Goal: Communication & Community: Answer question/provide support

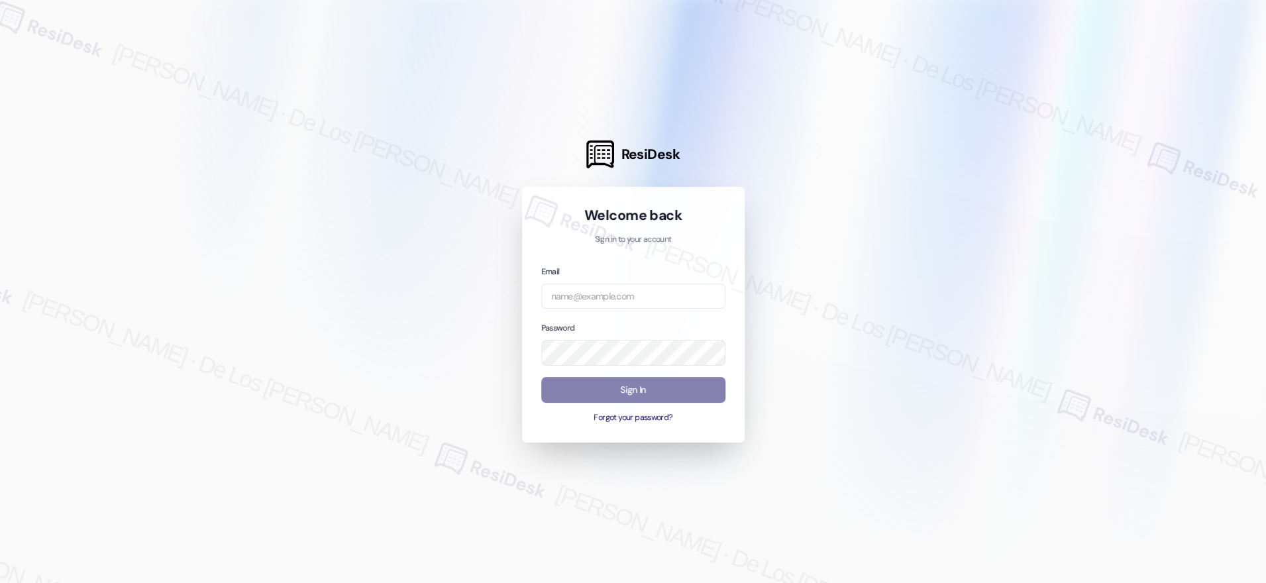
drag, startPoint x: 1176, startPoint y: 167, endPoint x: 969, endPoint y: 217, distance: 213.2
click at [1165, 172] on div at bounding box center [633, 291] width 1266 height 583
click at [645, 296] on input "email" at bounding box center [633, 297] width 184 height 26
type input "automated-surveys-a_c_lewis-[PERSON_NAME].[PERSON_NAME]@a_c_[DOMAIN_NAME]"
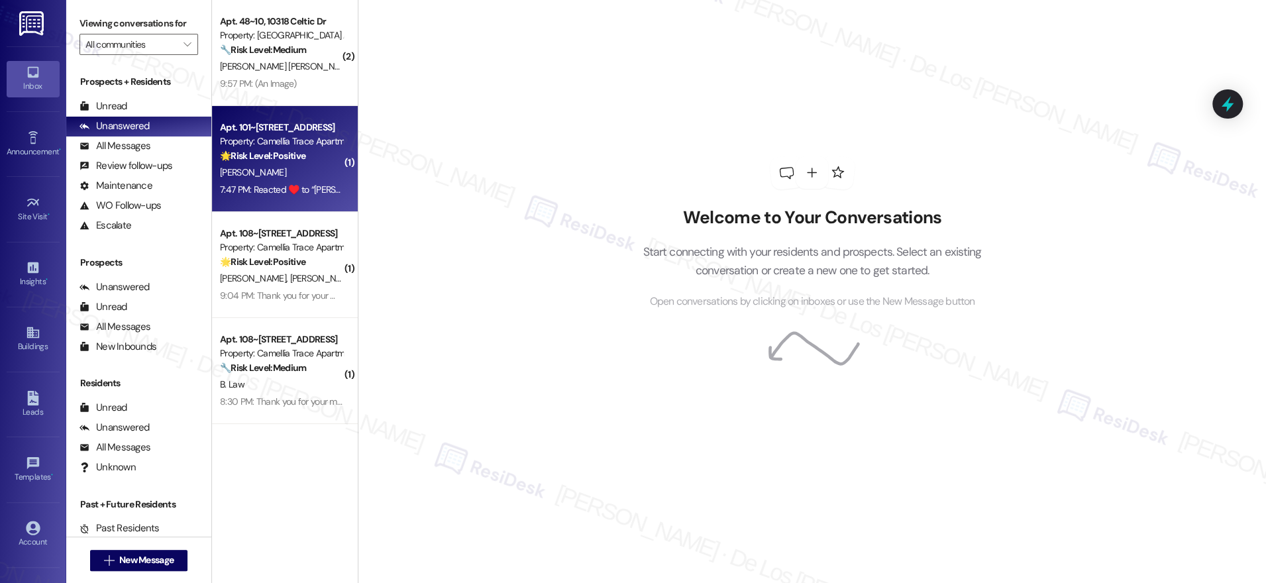
click at [229, 146] on div "Property: Camellia Trace Apartments" at bounding box center [281, 141] width 123 height 14
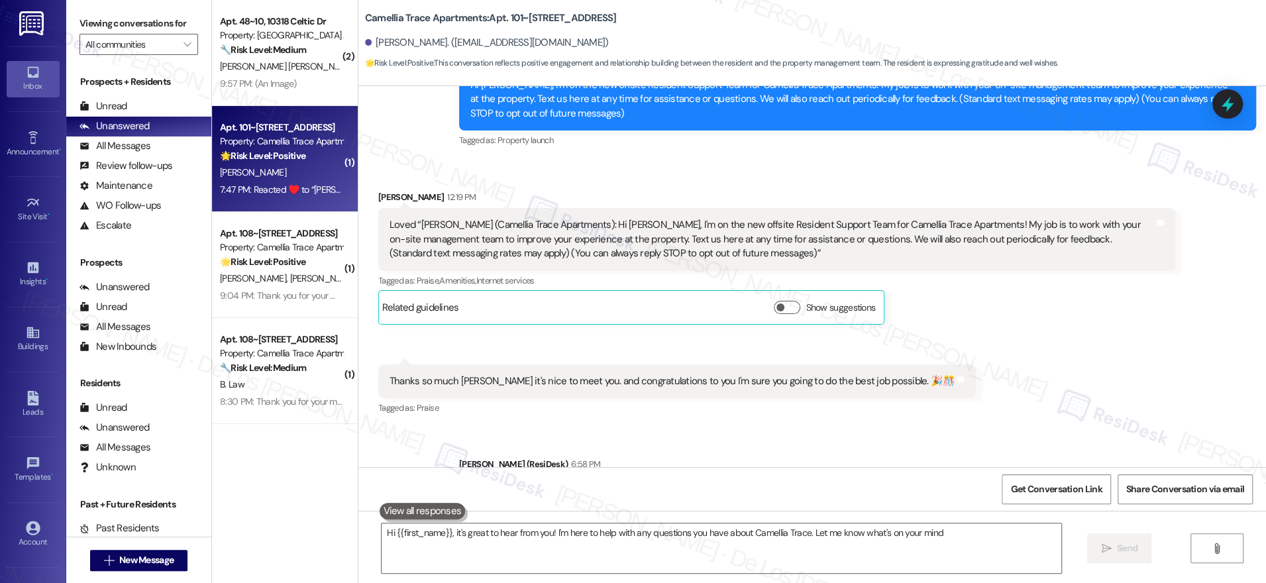
type textarea "Hi {{first_name}}, it's great to hear from you! I'm here to help with any quest…"
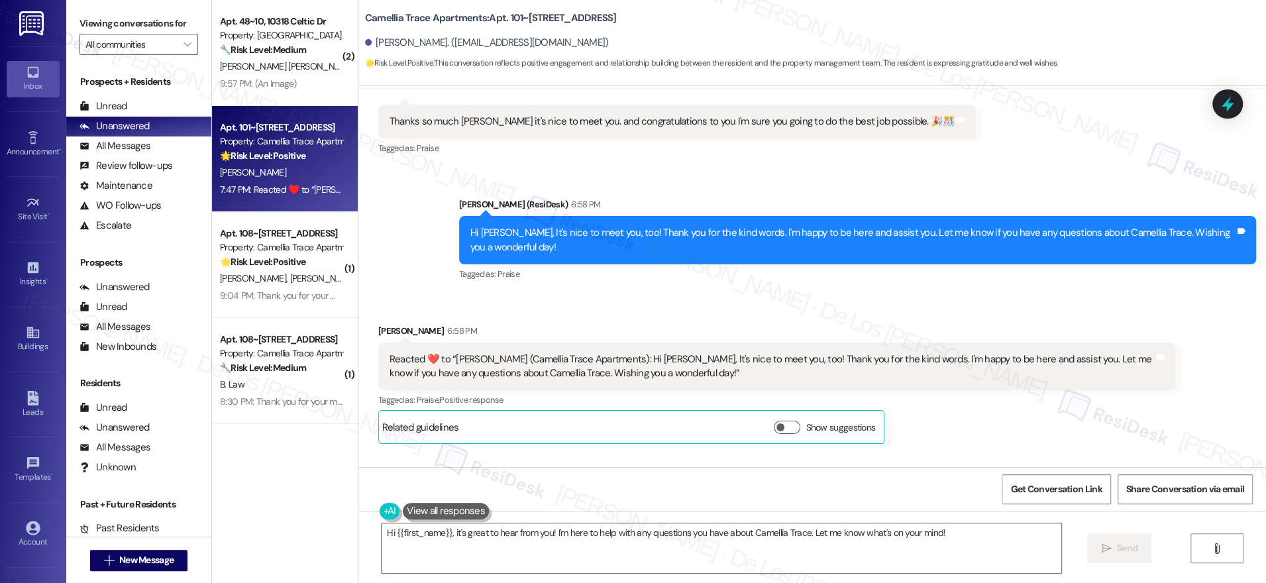
scroll to position [718, 0]
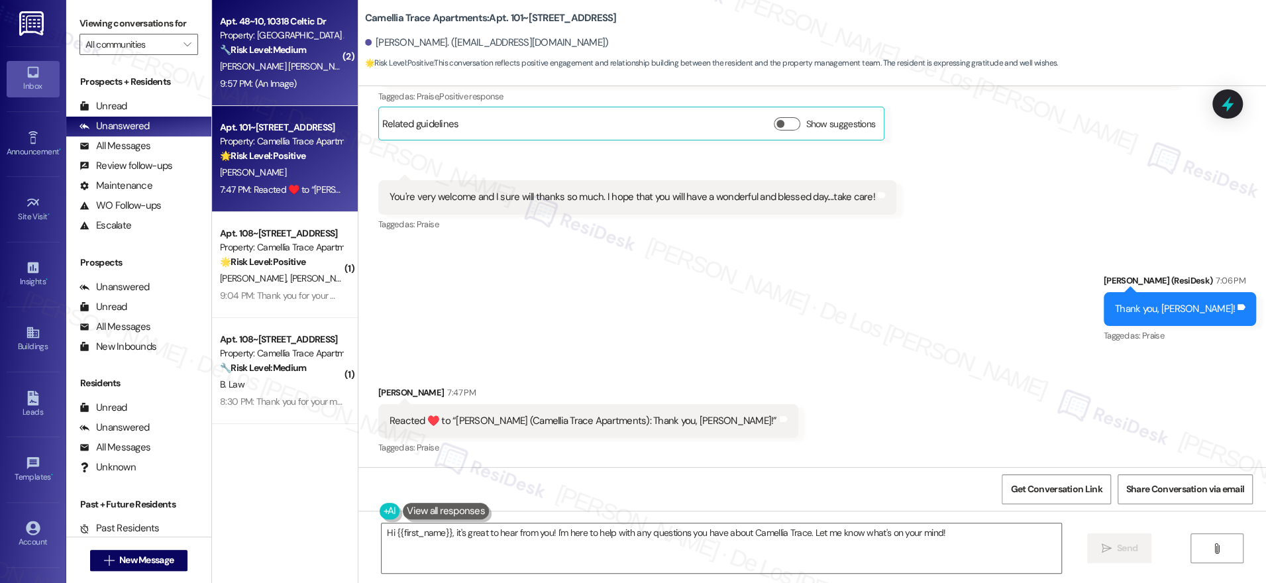
click at [272, 80] on div "9:57 PM: (An Image) 9:57 PM: (An Image)" at bounding box center [258, 84] width 77 height 12
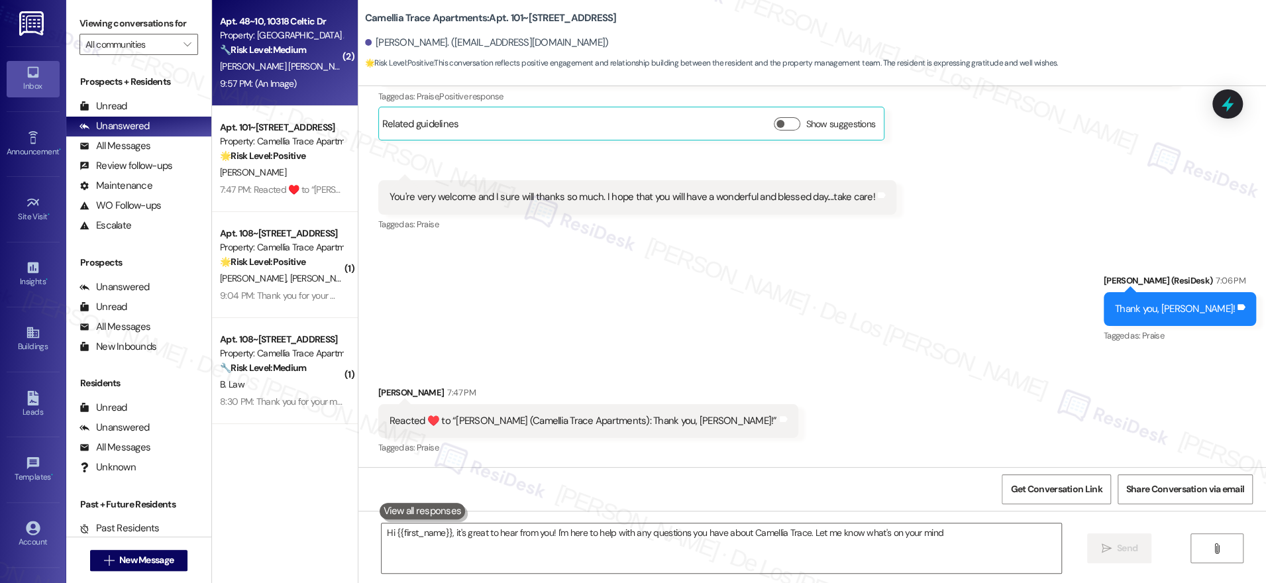
type textarea "Hi {{first_name}}, it's great to hear from you! I'm here to help with any quest…"
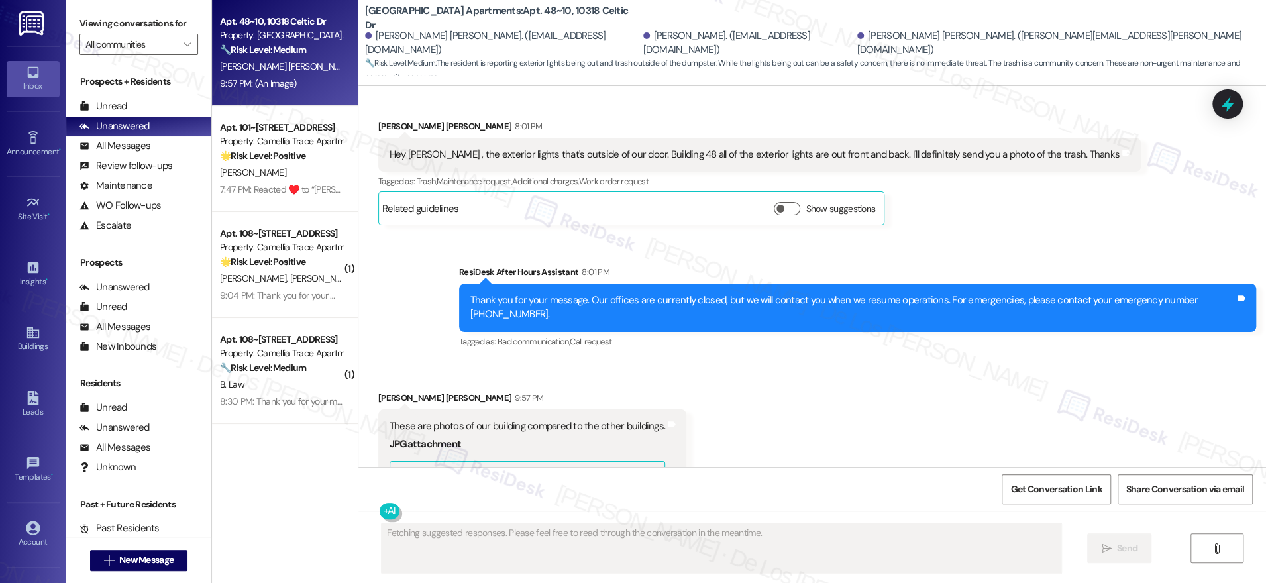
scroll to position [1020, 0]
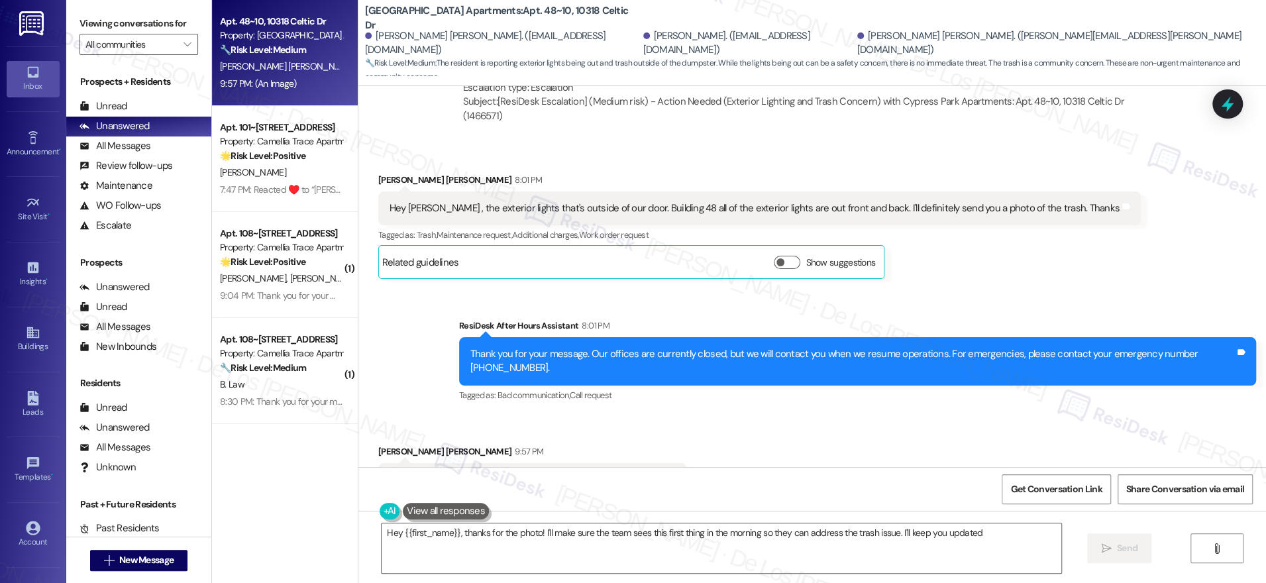
type textarea "Hey {{first_name}}, thanks for the photo! I'll make sure the team sees this fir…"
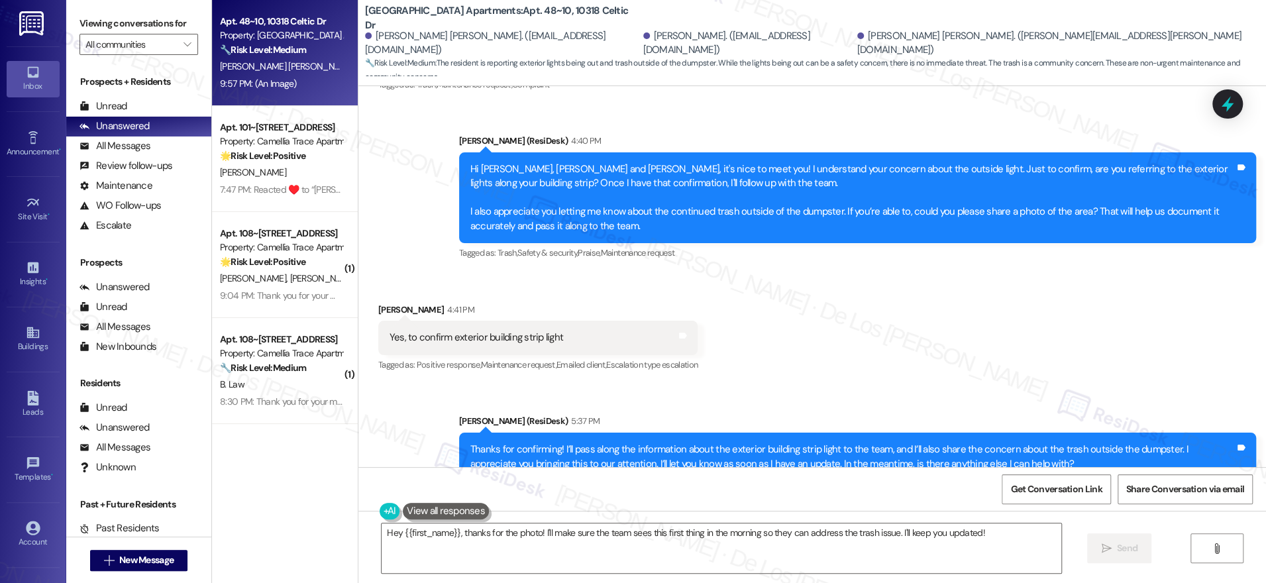
scroll to position [396, 0]
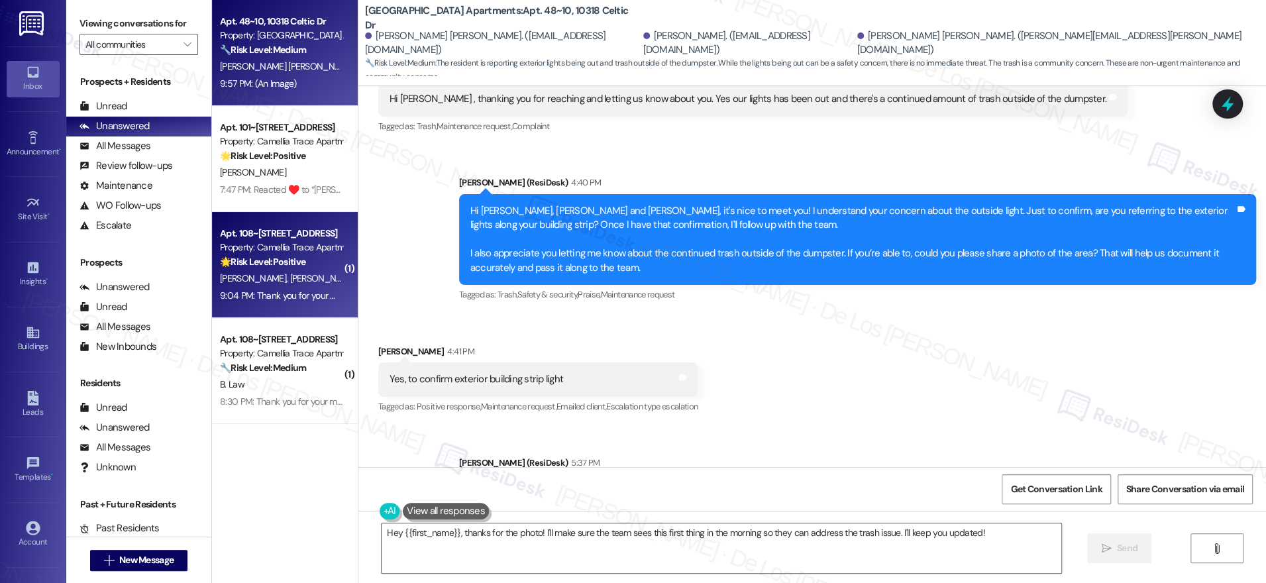
click at [264, 298] on div "9:04 PM: Thank you for your message. Our offices are currently closed, but we w…" at bounding box center [609, 296] width 778 height 12
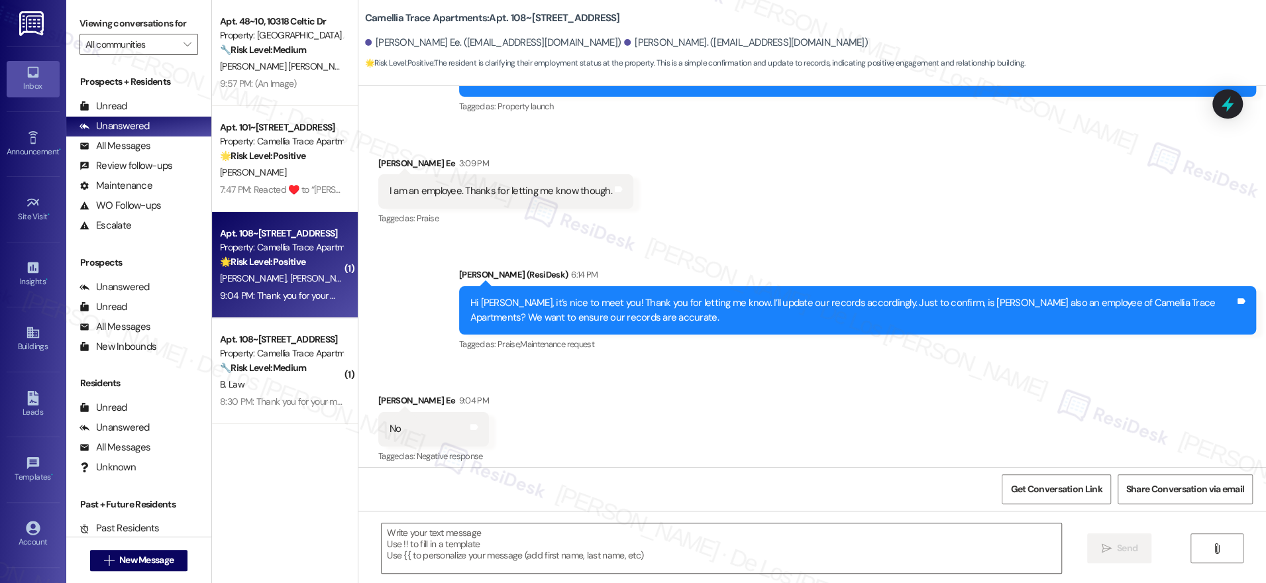
type textarea "Fetching suggested responses. Please feel free to read through the conversation…"
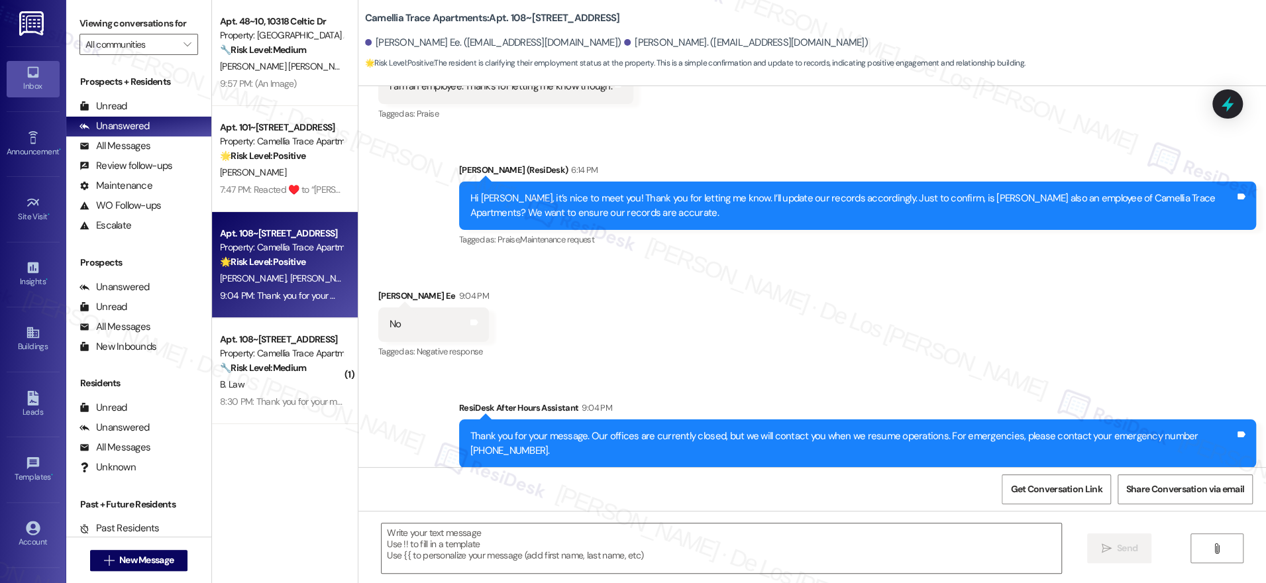
scroll to position [324, 0]
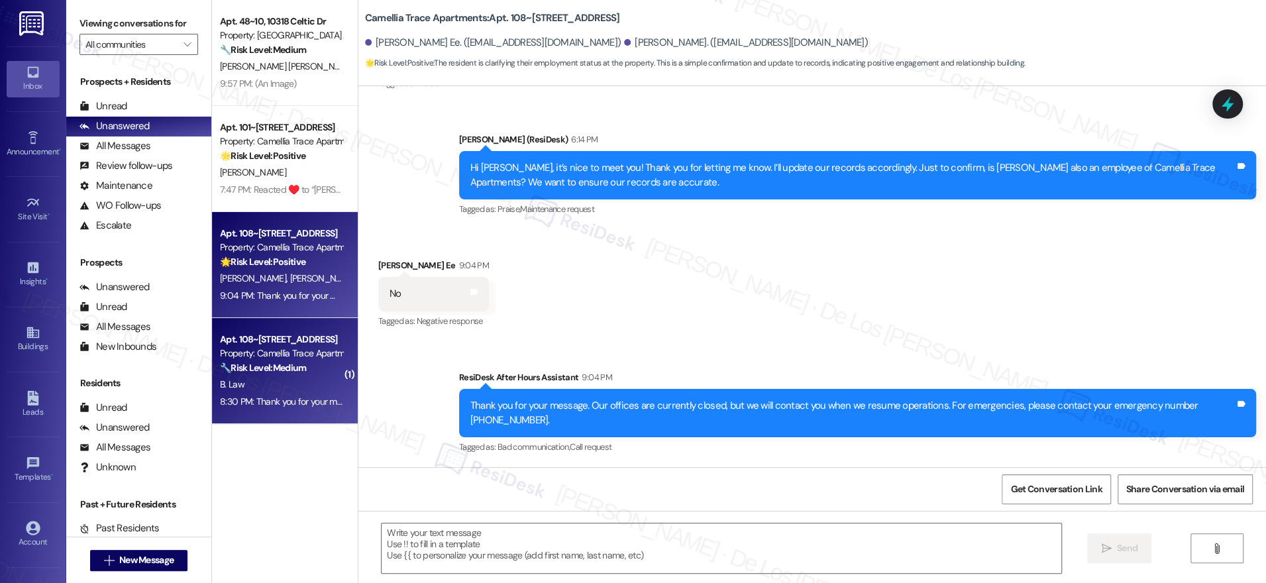
click at [295, 345] on div "Apt. 108~[STREET_ADDRESS]" at bounding box center [281, 340] width 123 height 14
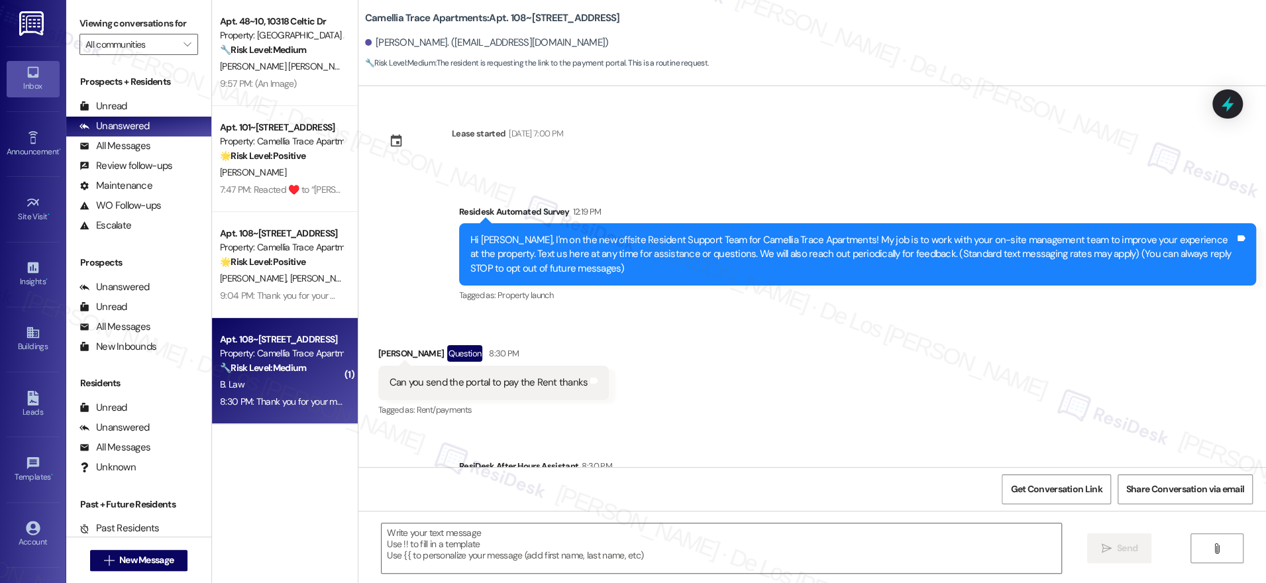
type textarea "Fetching suggested responses. Please feel free to read through the conversation…"
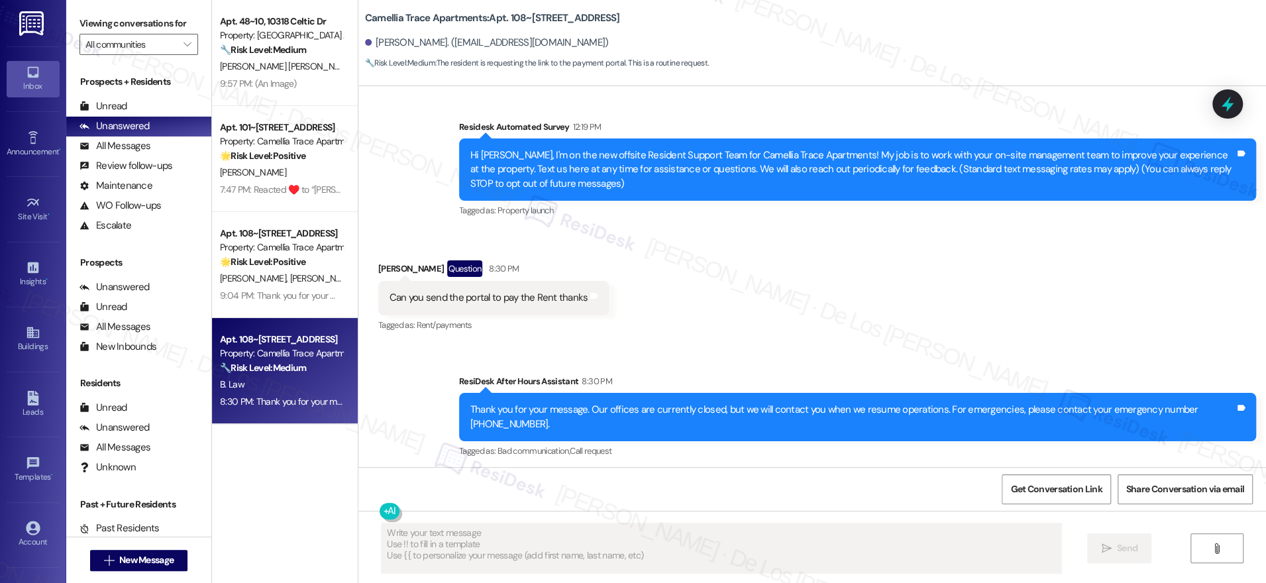
scroll to position [89, 0]
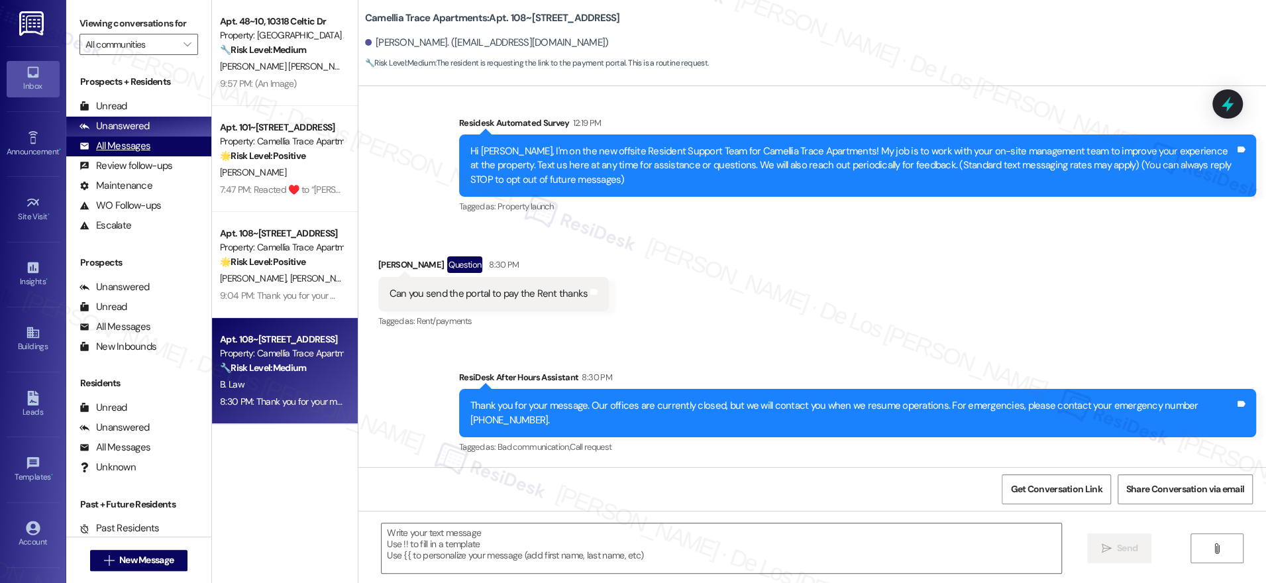
click at [103, 139] on div "All Messages" at bounding box center [115, 146] width 71 height 14
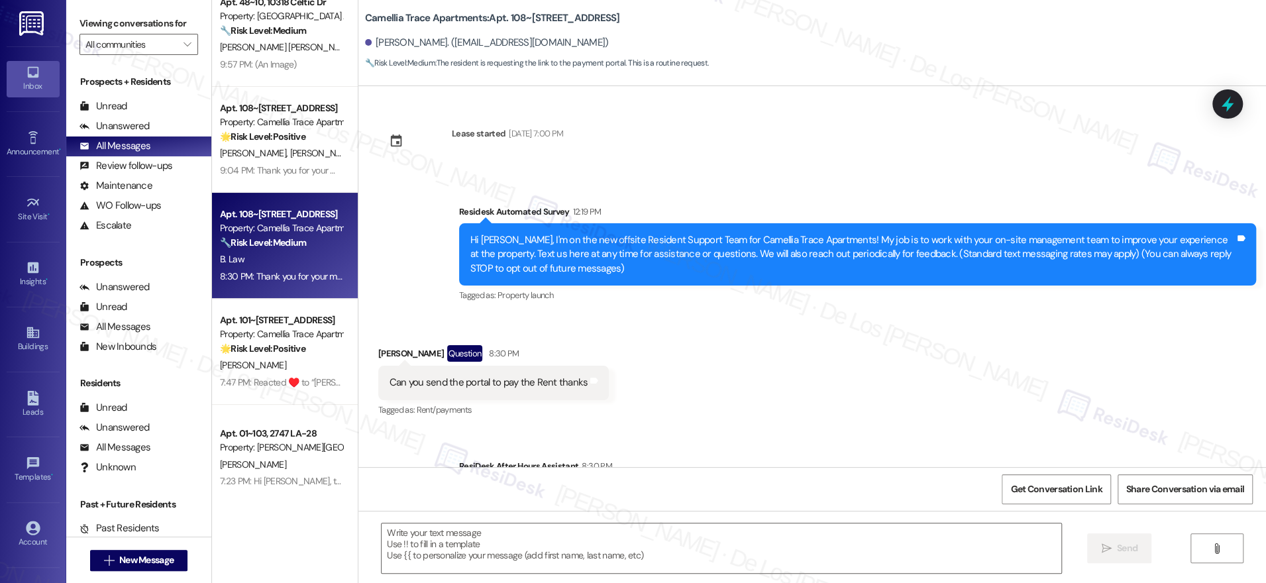
type textarea "Fetching suggested responses. Please feel free to read through the conversation…"
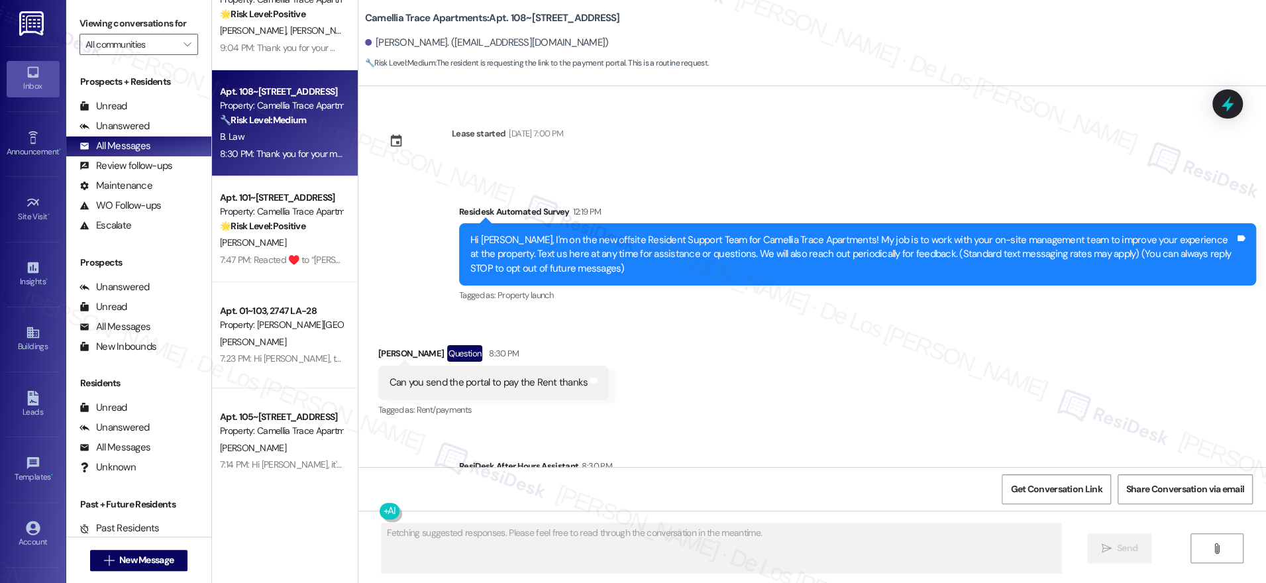
scroll to position [149, 0]
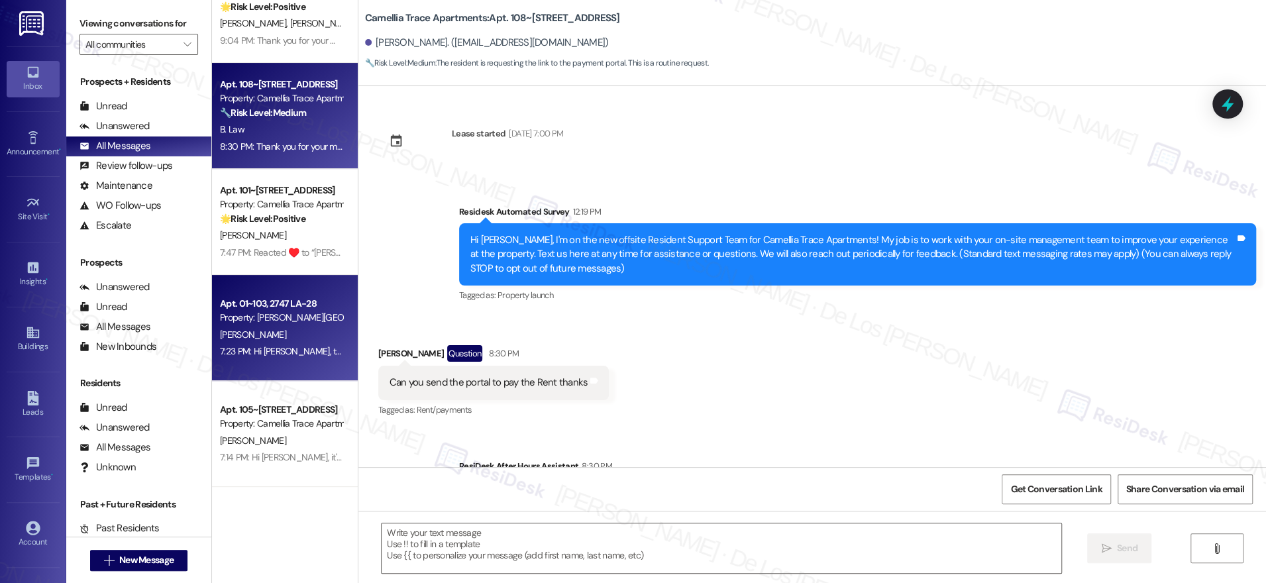
click at [305, 339] on div "[PERSON_NAME]" at bounding box center [281, 335] width 125 height 17
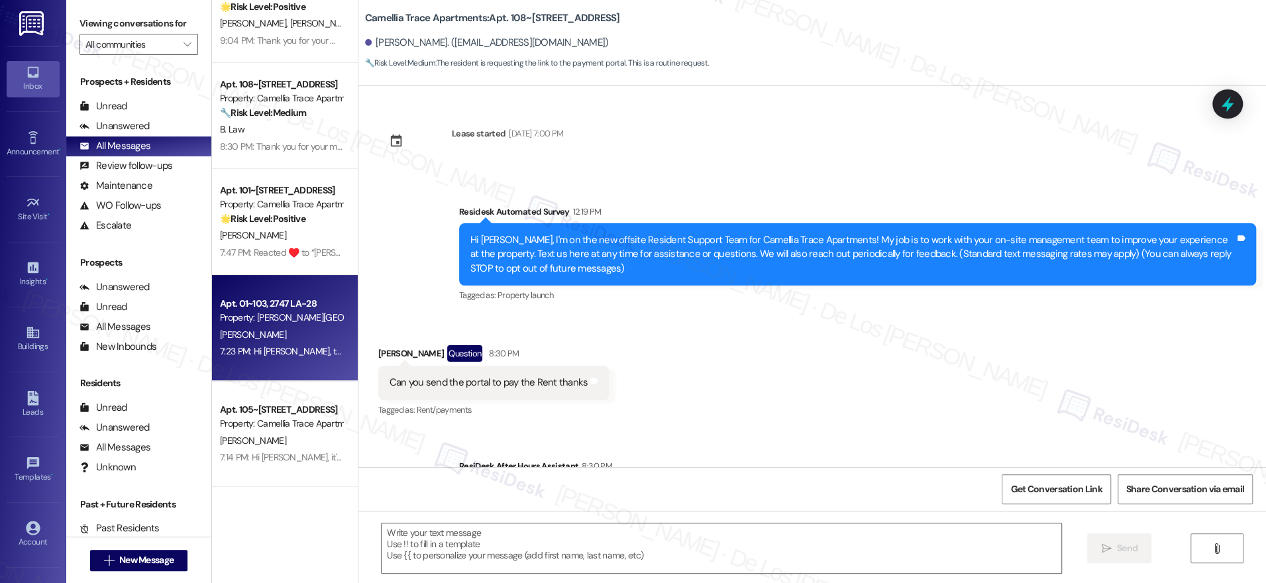
type textarea "Fetching suggested responses. Please feel free to read through the conversation…"
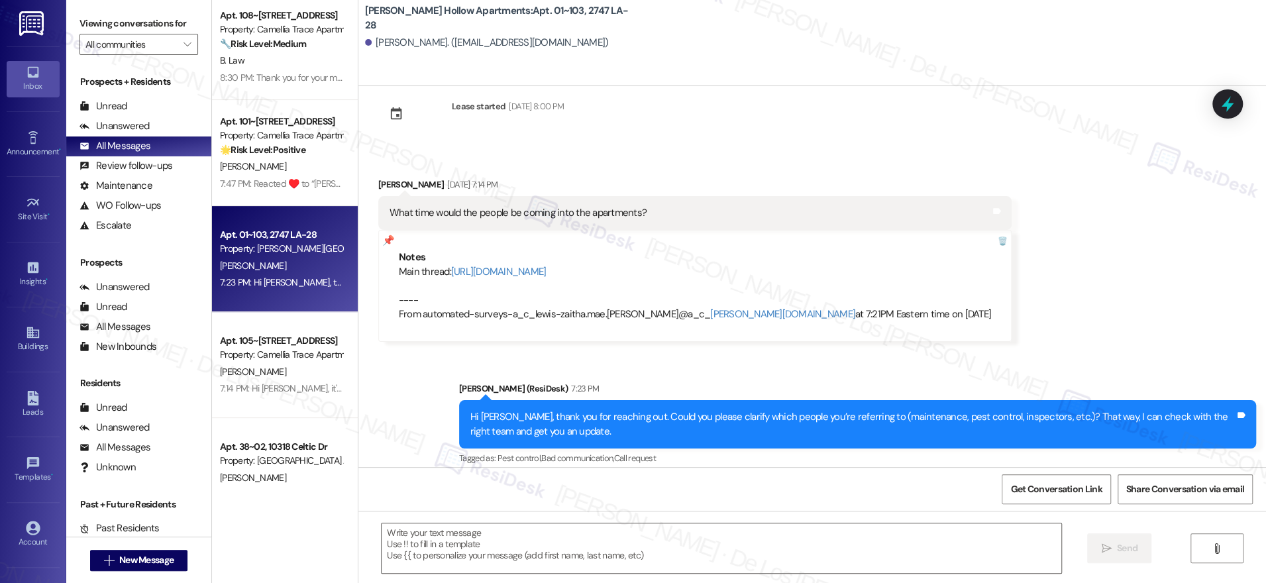
scroll to position [228, 0]
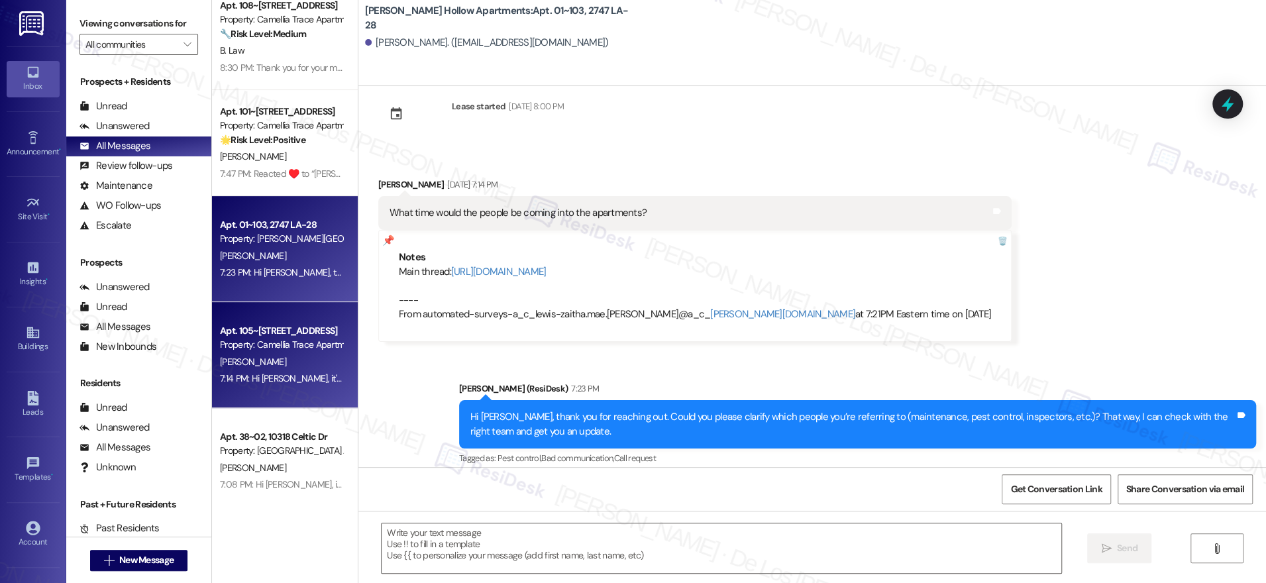
click at [278, 333] on div "Apt. 105~[STREET_ADDRESS]" at bounding box center [281, 331] width 123 height 14
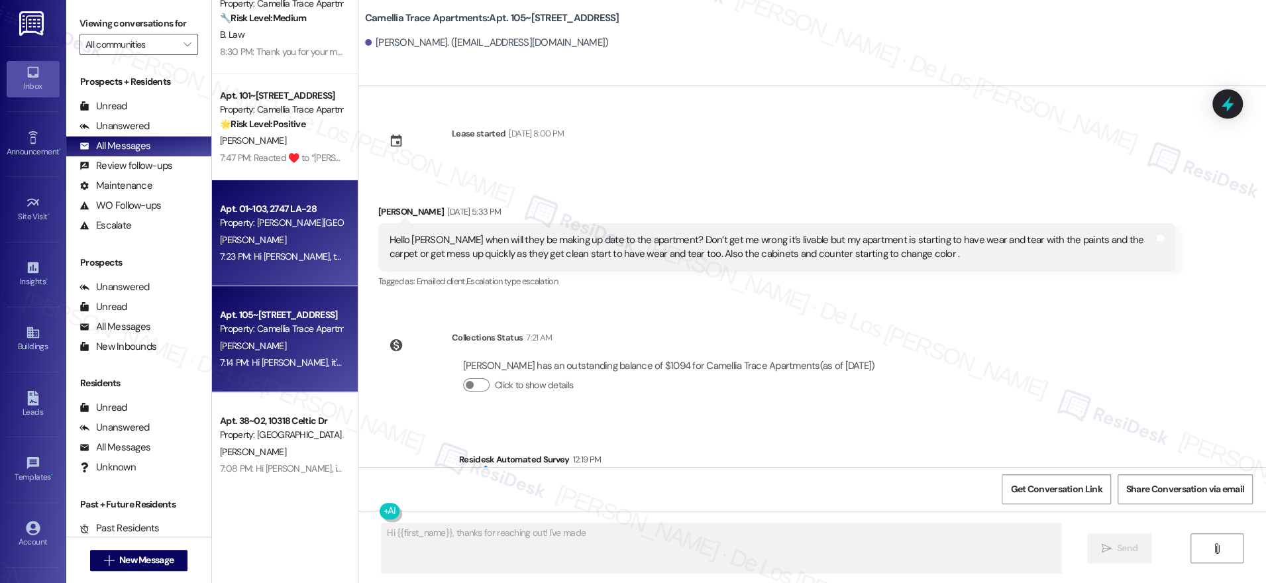
scroll to position [258, 0]
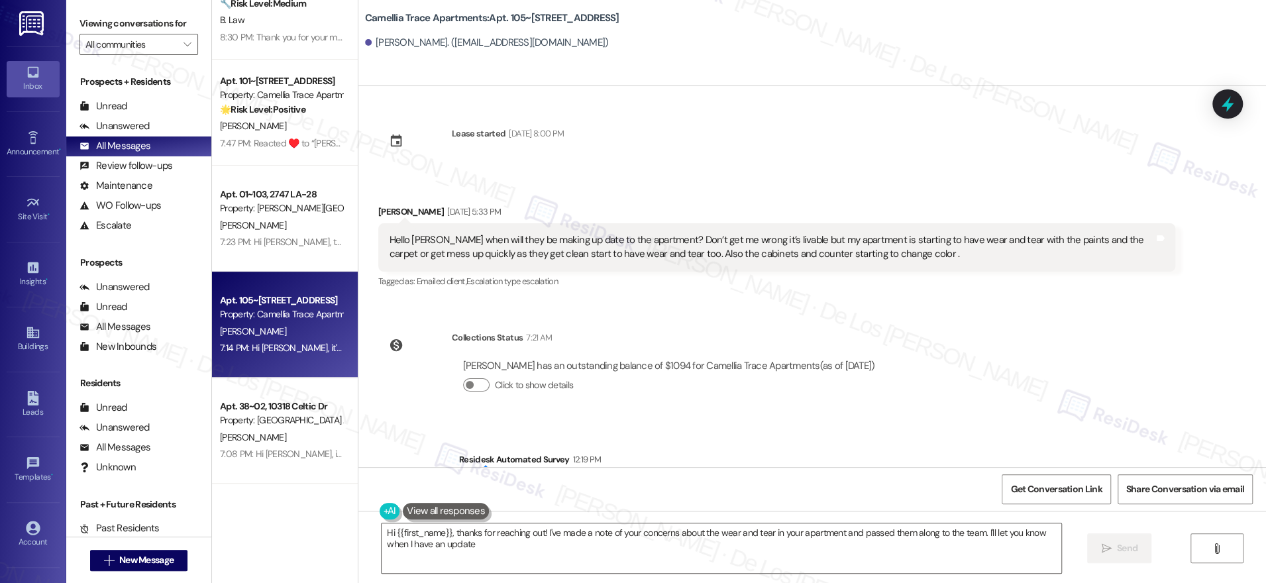
type textarea "Hi {{first_name}}, thanks for reaching out! I've made a note of your concerns a…"
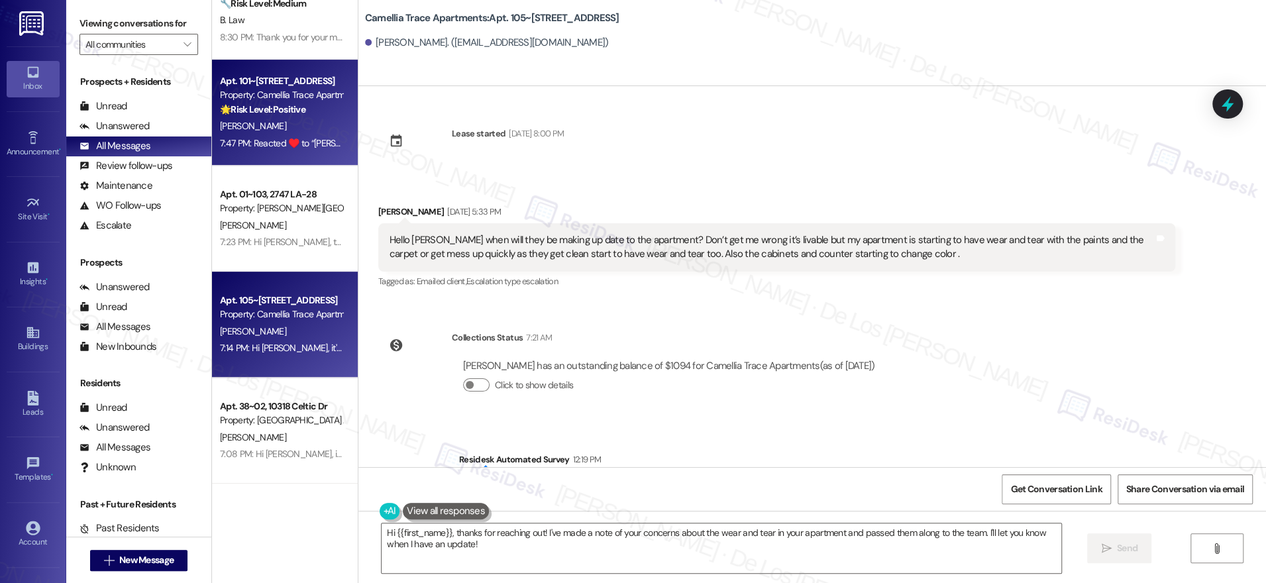
scroll to position [547, 0]
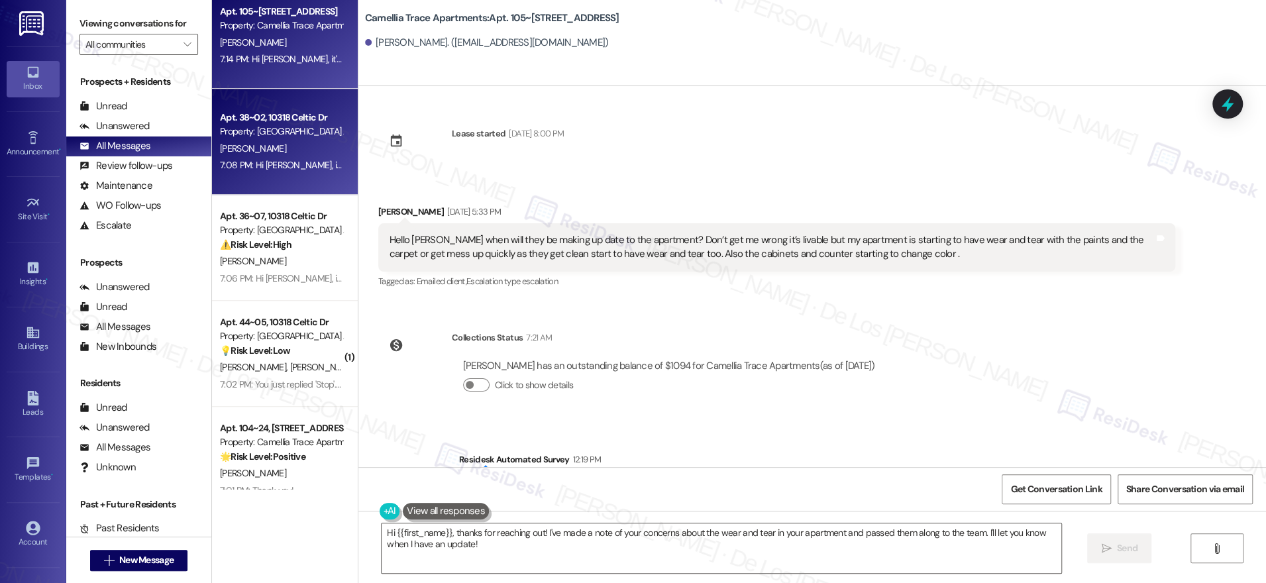
click at [292, 172] on div "7:08 PM: Hi [PERSON_NAME], it's nice to meet you! Please don't hesitate to reac…" at bounding box center [281, 165] width 125 height 17
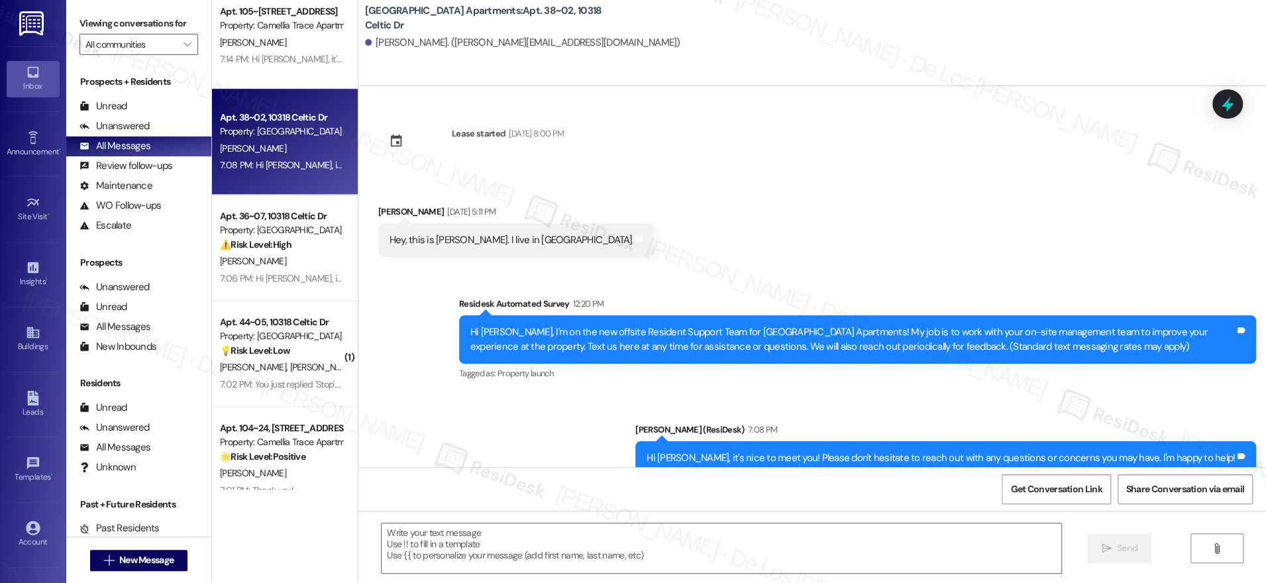
type textarea "Fetching suggested responses. Please feel free to read through the conversation…"
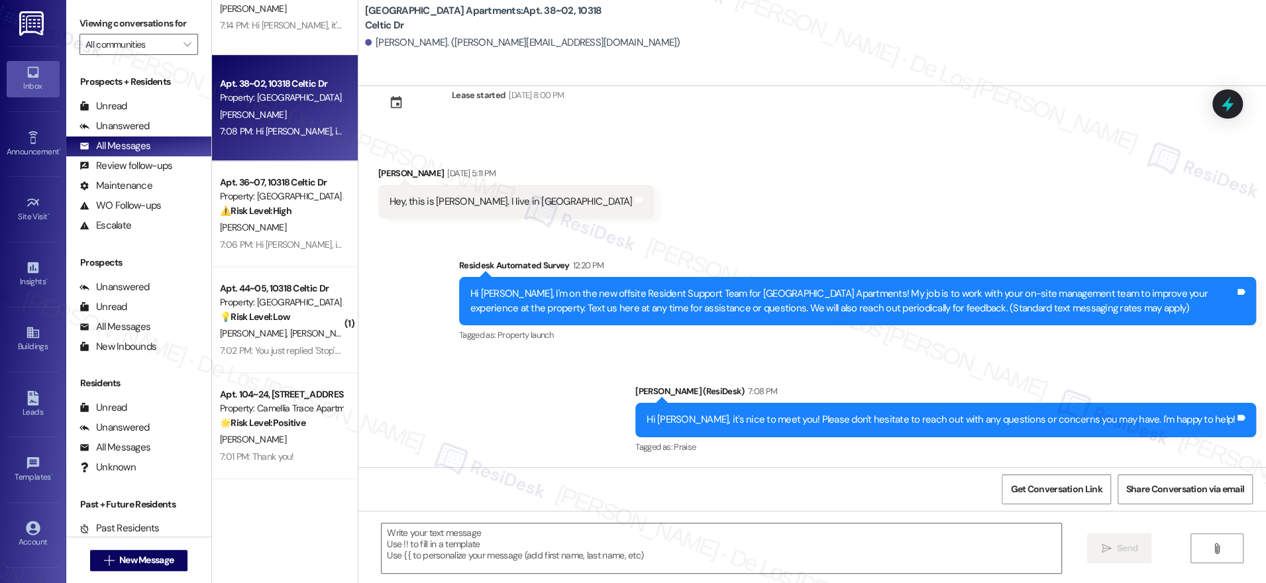
scroll to position [602, 0]
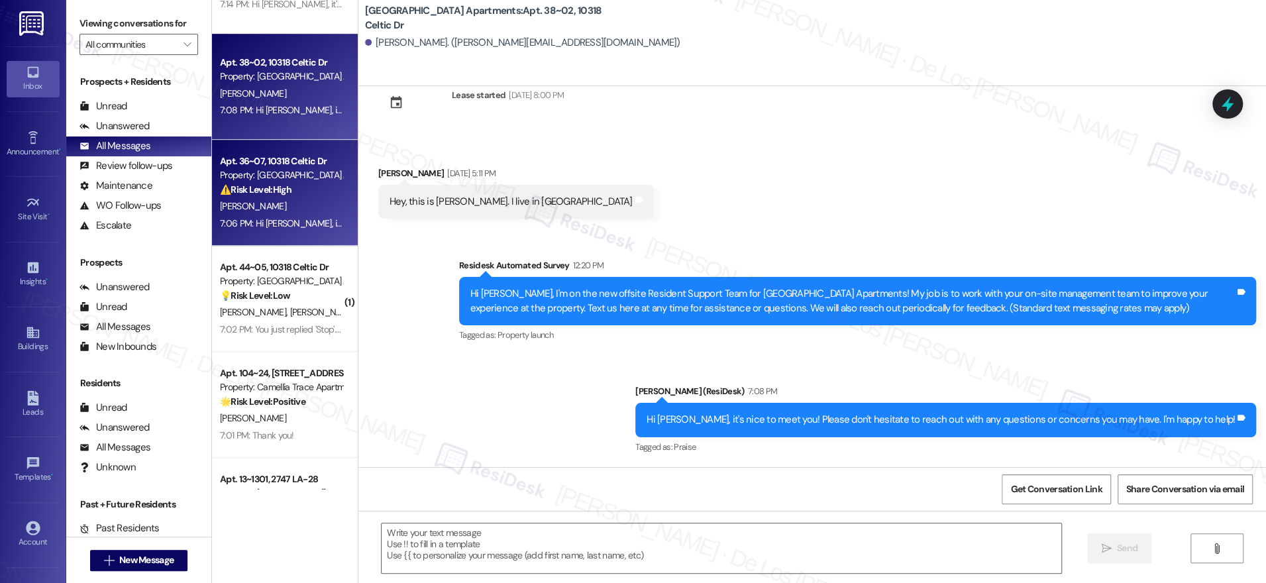
click at [274, 213] on div "[PERSON_NAME]" at bounding box center [281, 206] width 125 height 17
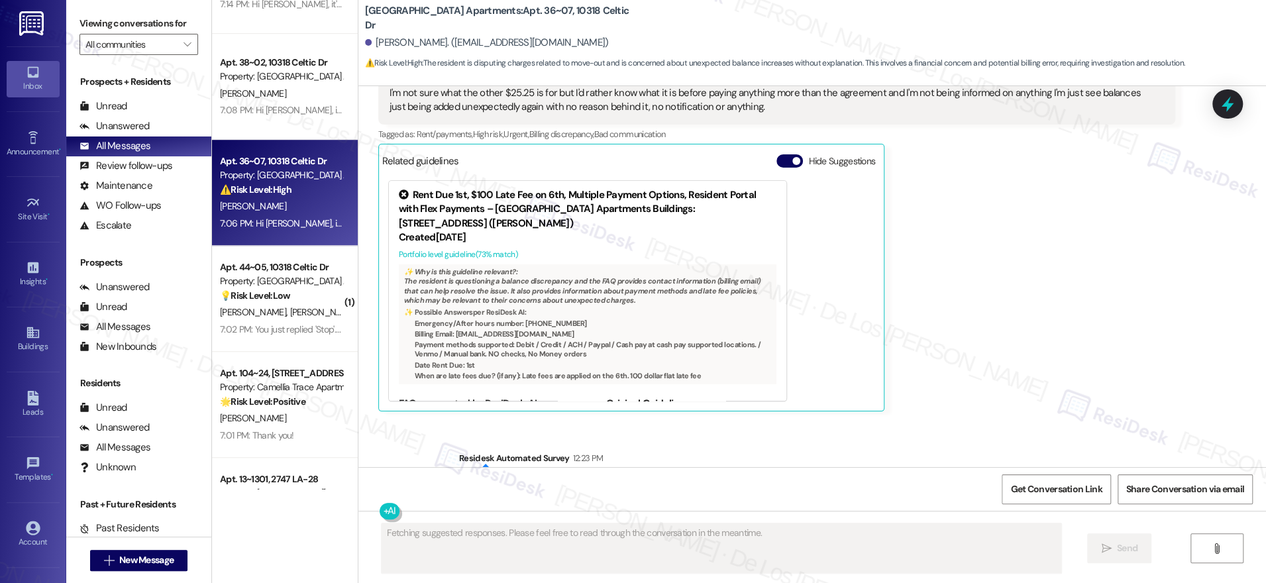
scroll to position [757, 0]
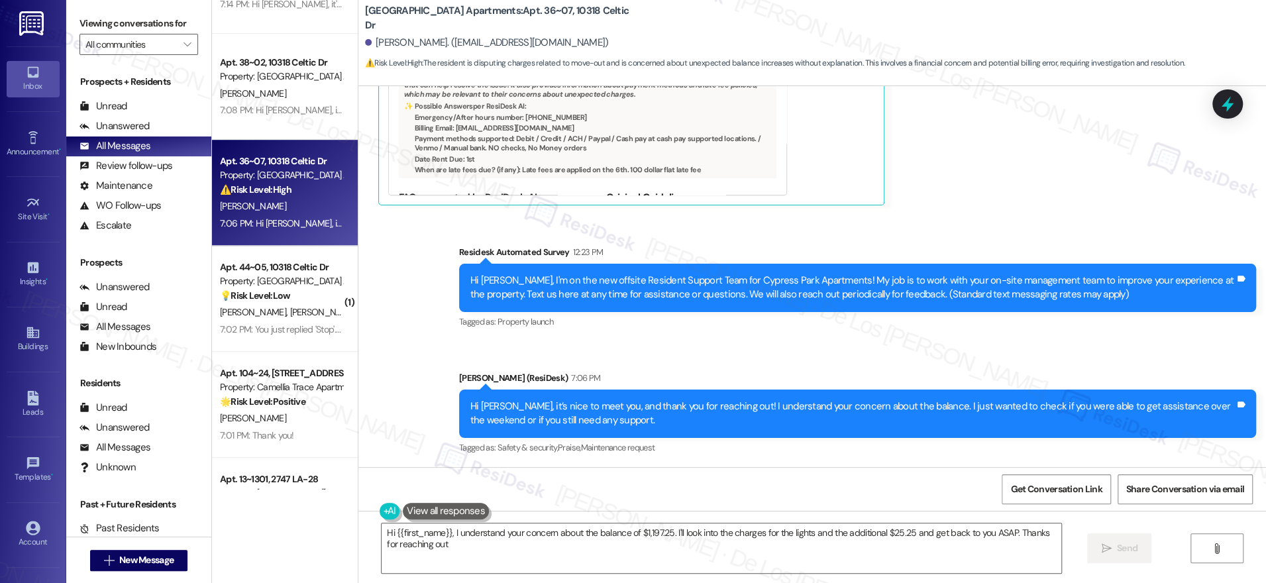
type textarea "Hi {{first_name}}, I understand your concern about the balance of $1,197.25. I'…"
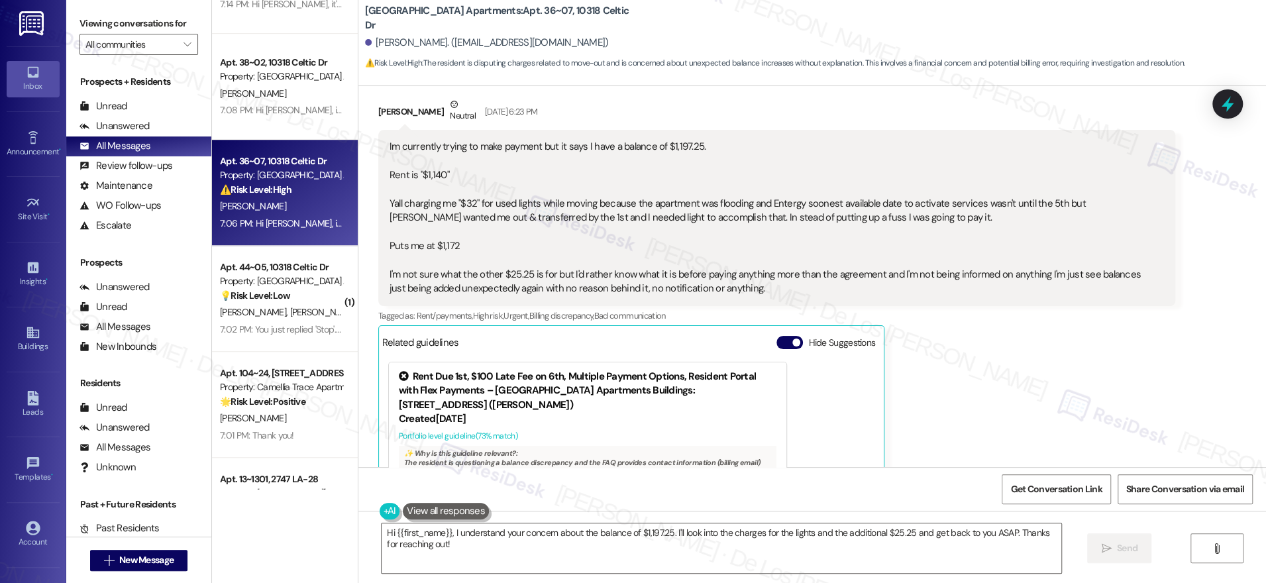
scroll to position [345, 0]
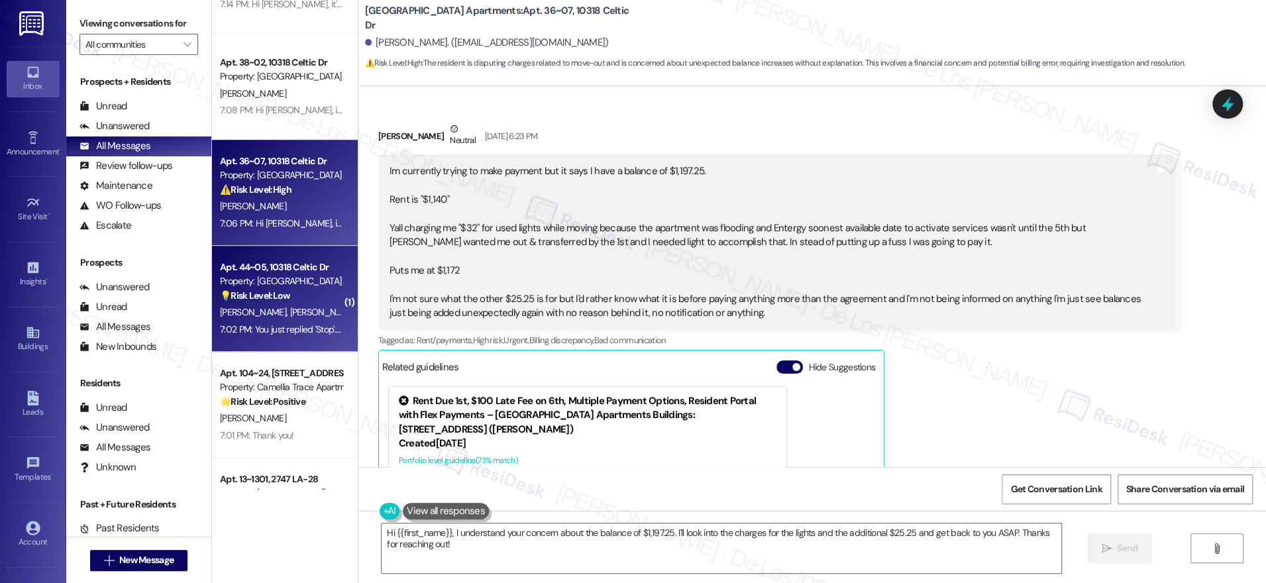
click at [230, 310] on span "[PERSON_NAME]" at bounding box center [255, 312] width 70 height 12
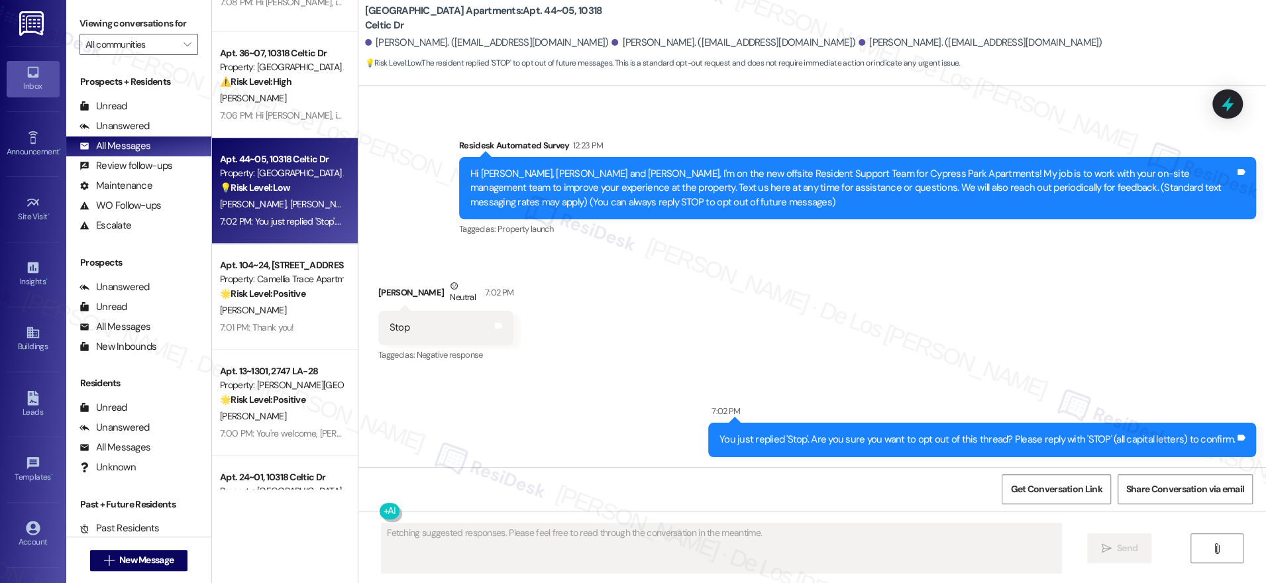
scroll to position [787, 0]
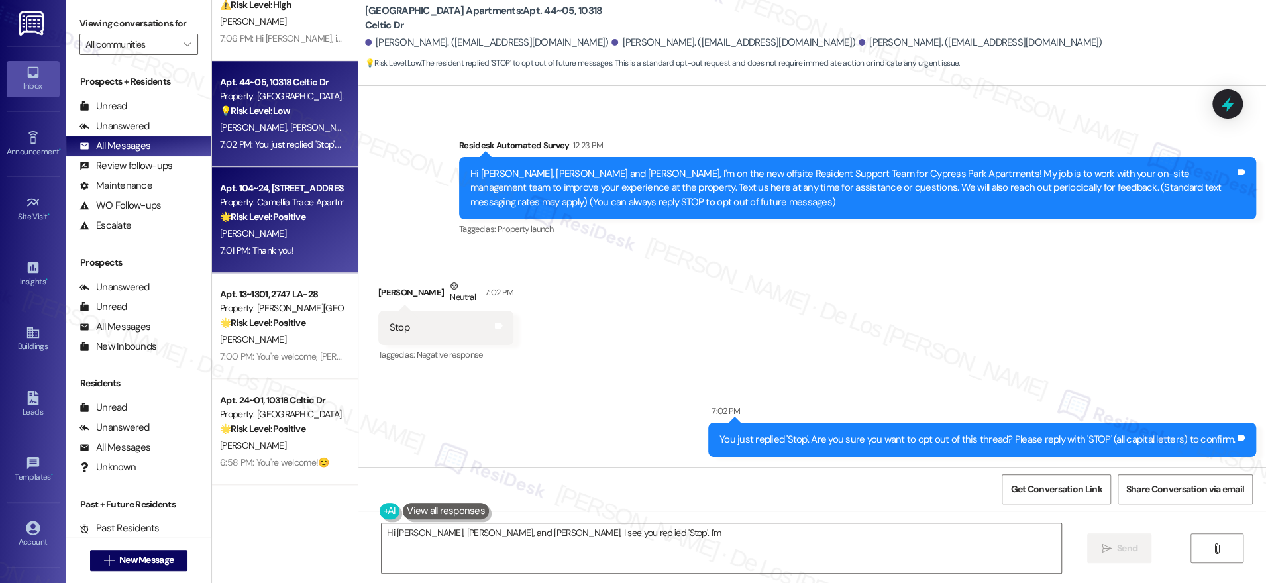
type textarea "Hi [PERSON_NAME], [PERSON_NAME], and [PERSON_NAME], I see you replied 'Stop'. I…"
click at [306, 257] on div "7:01 PM: Thank you! 7:01 PM: Thank you!" at bounding box center [281, 250] width 125 height 17
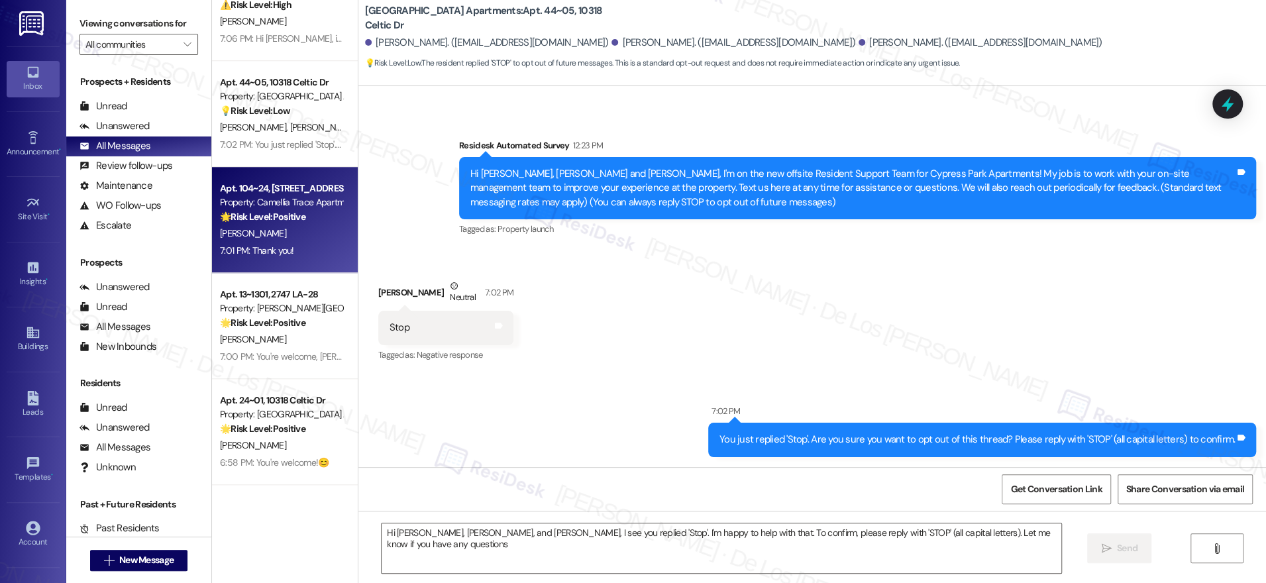
type textarea "Hi [PERSON_NAME], [PERSON_NAME], and [PERSON_NAME], I see you replied 'Stop'. I…"
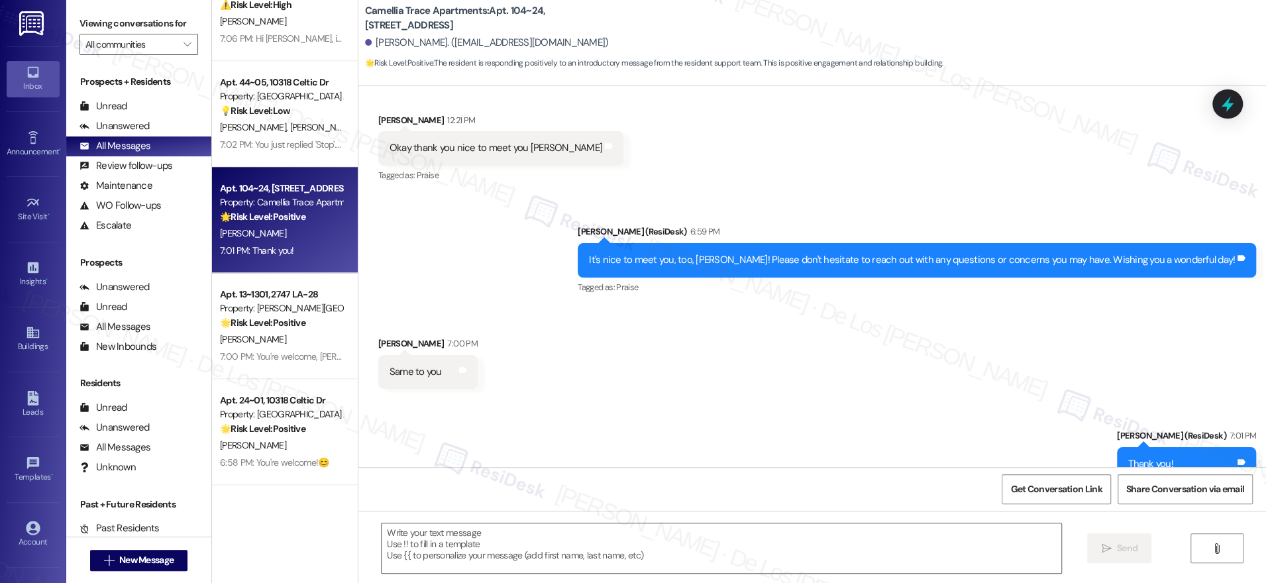
type textarea "Fetching suggested responses. Please feel free to read through the conversation…"
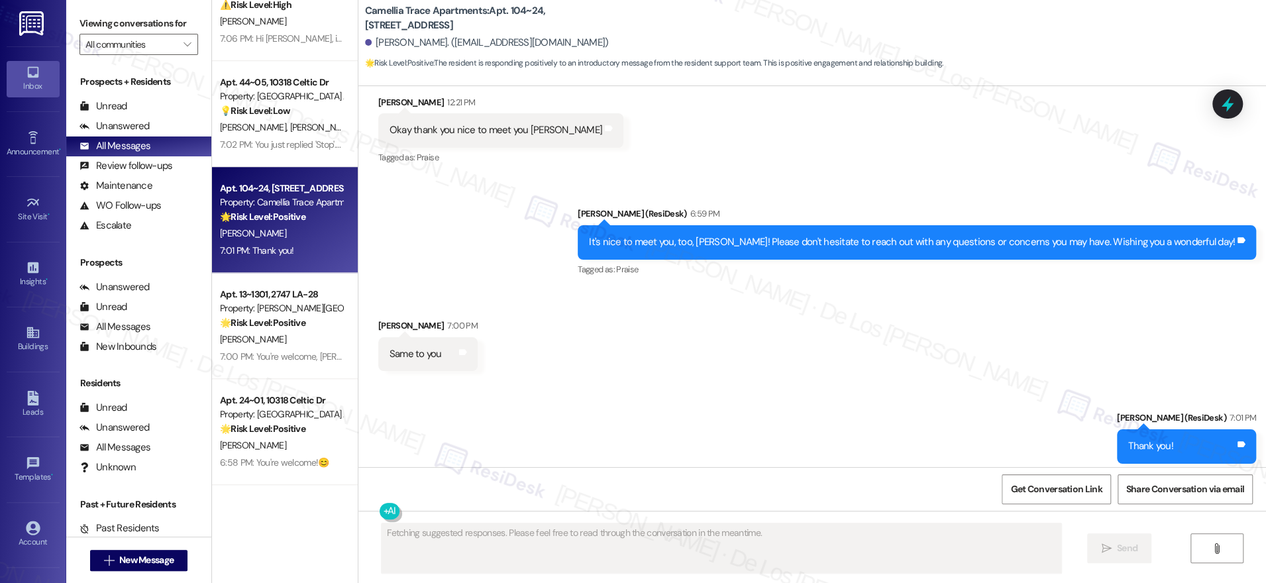
scroll to position [276, 0]
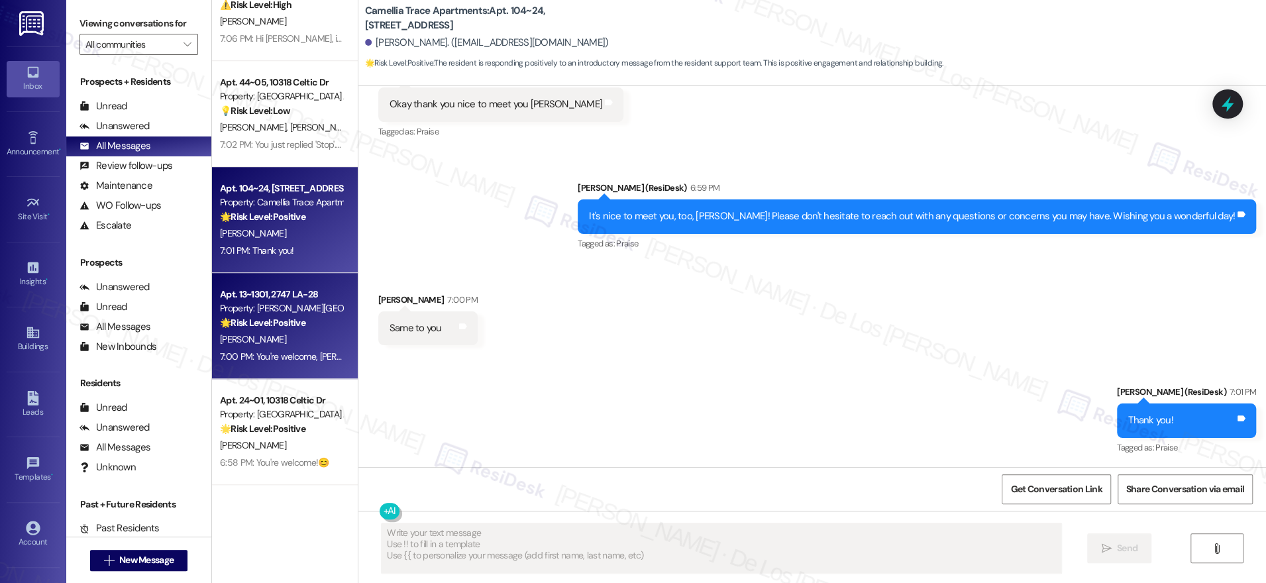
click at [298, 352] on div "7:00 PM: You're welcome, [PERSON_NAME]! Please don't hesitate to reach out with…" at bounding box center [524, 356] width 609 height 12
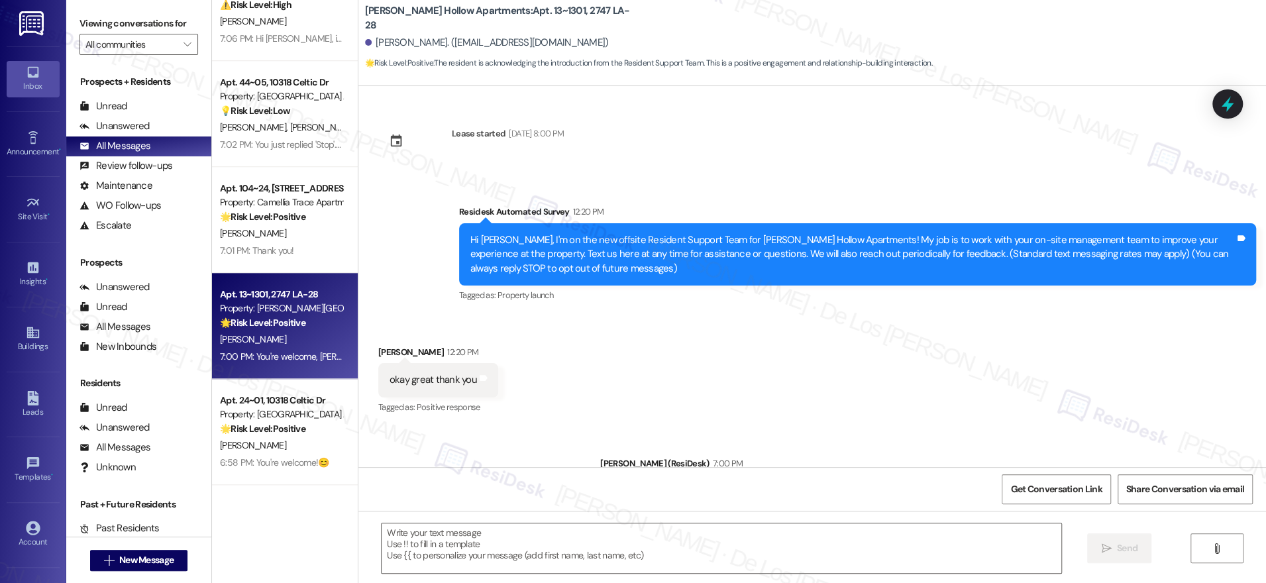
type textarea "Fetching suggested responses. Please feel free to read through the conversation…"
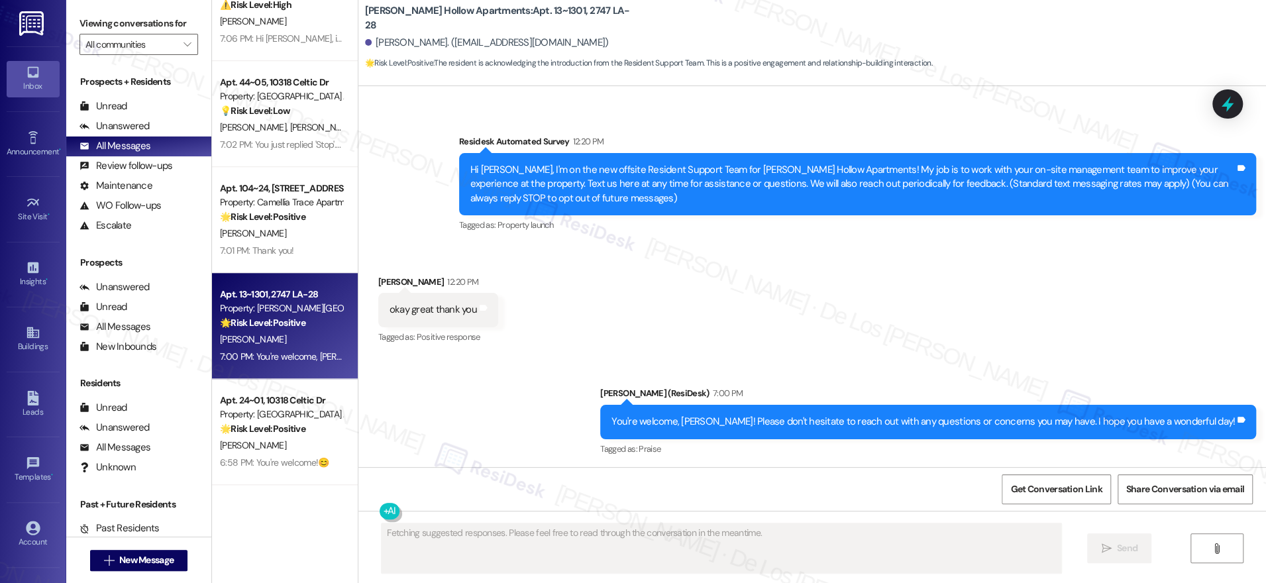
scroll to position [72, 0]
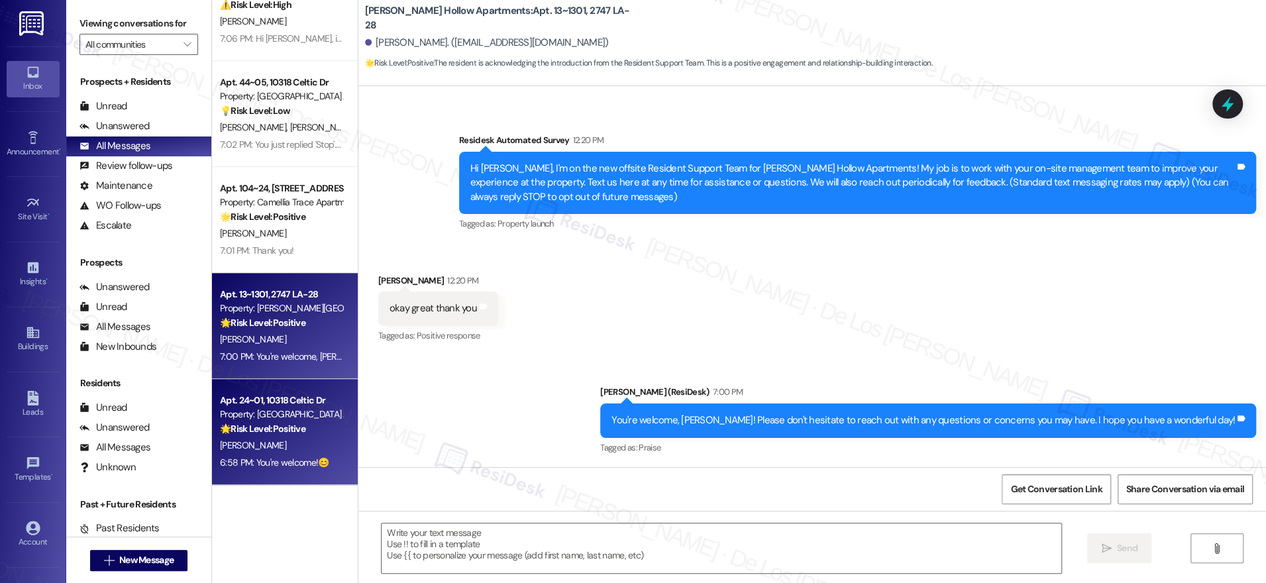
click at [311, 417] on div "Property: [GEOGRAPHIC_DATA] Apartments" at bounding box center [281, 414] width 123 height 14
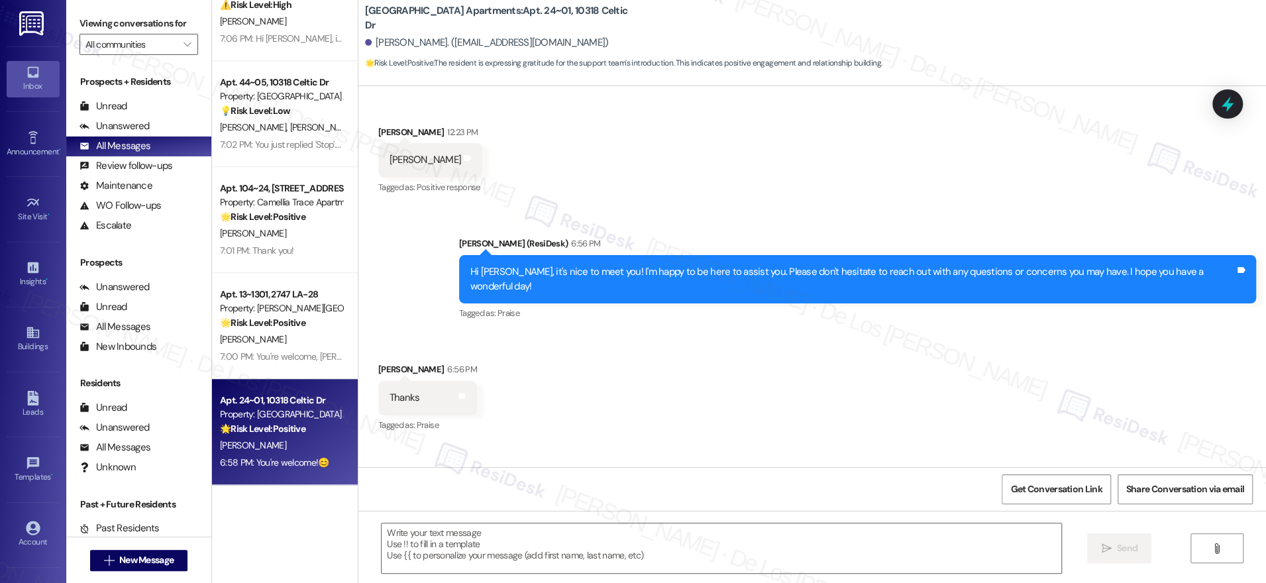
type textarea "Fetching suggested responses. Please feel free to read through the conversation…"
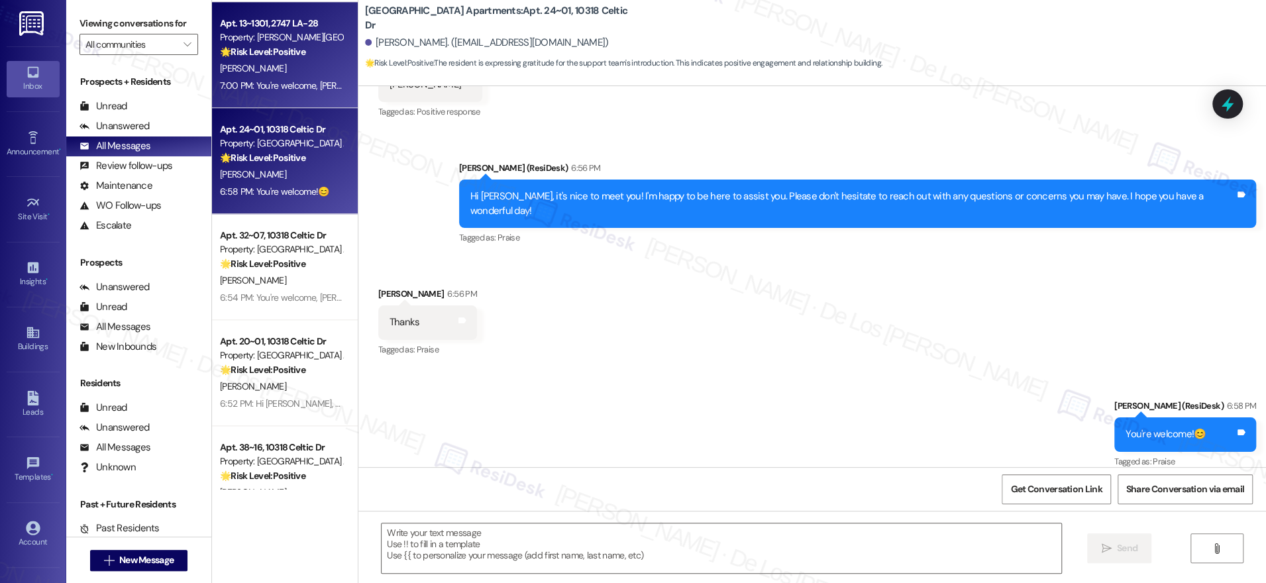
scroll to position [1067, 0]
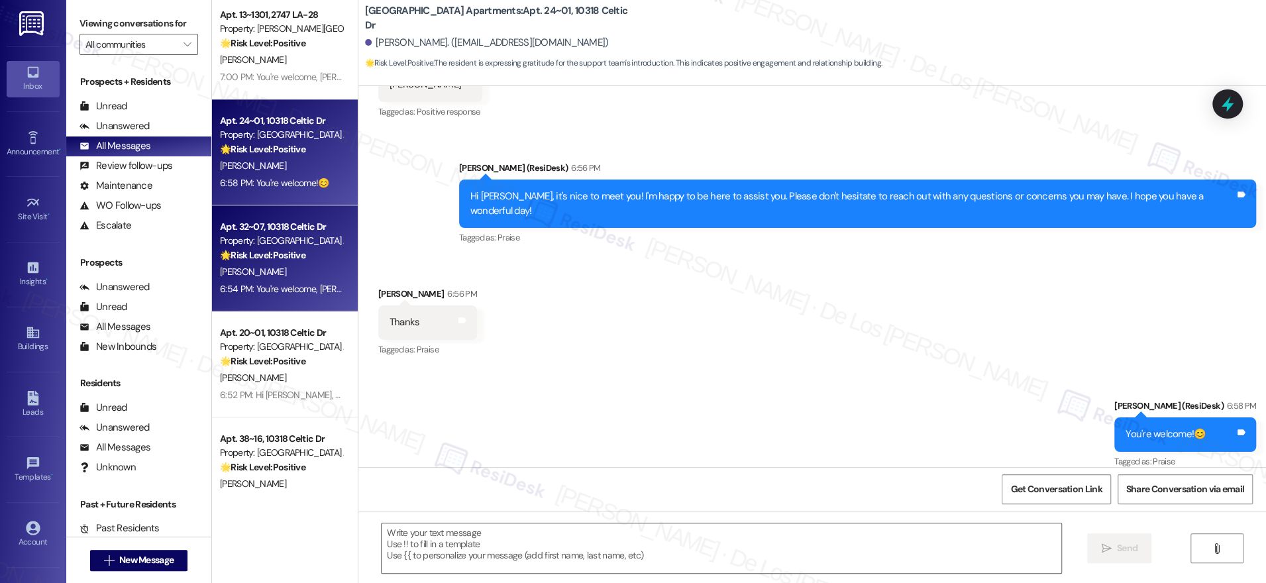
click at [282, 270] on div "[PERSON_NAME]" at bounding box center [281, 272] width 125 height 17
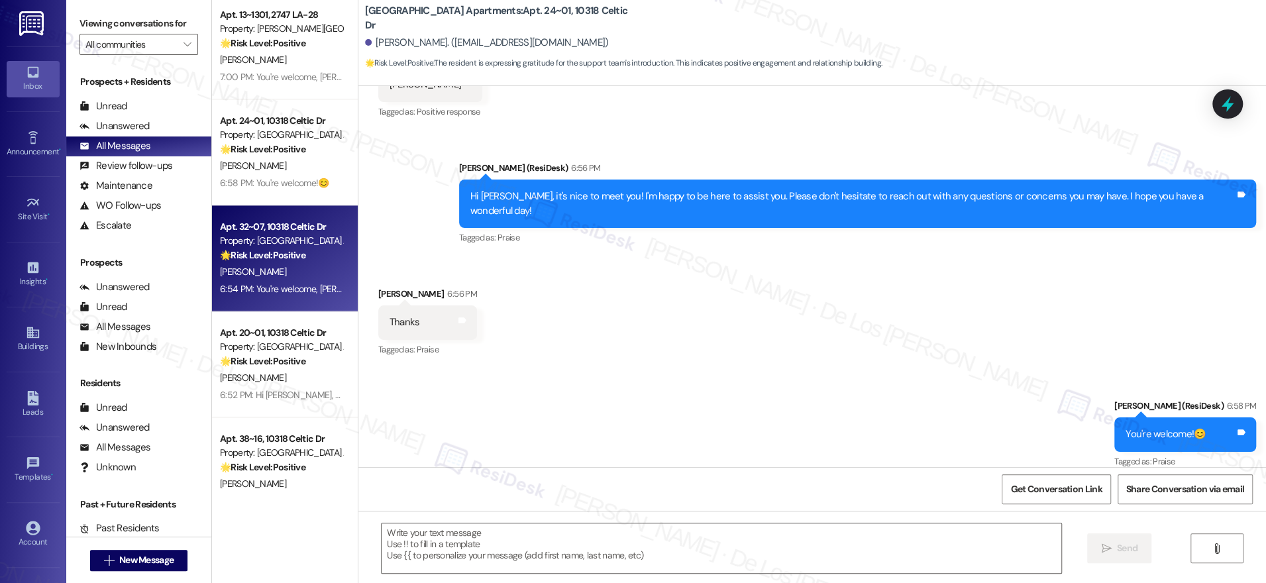
type textarea "Fetching suggested responses. Please feel free to read through the conversation…"
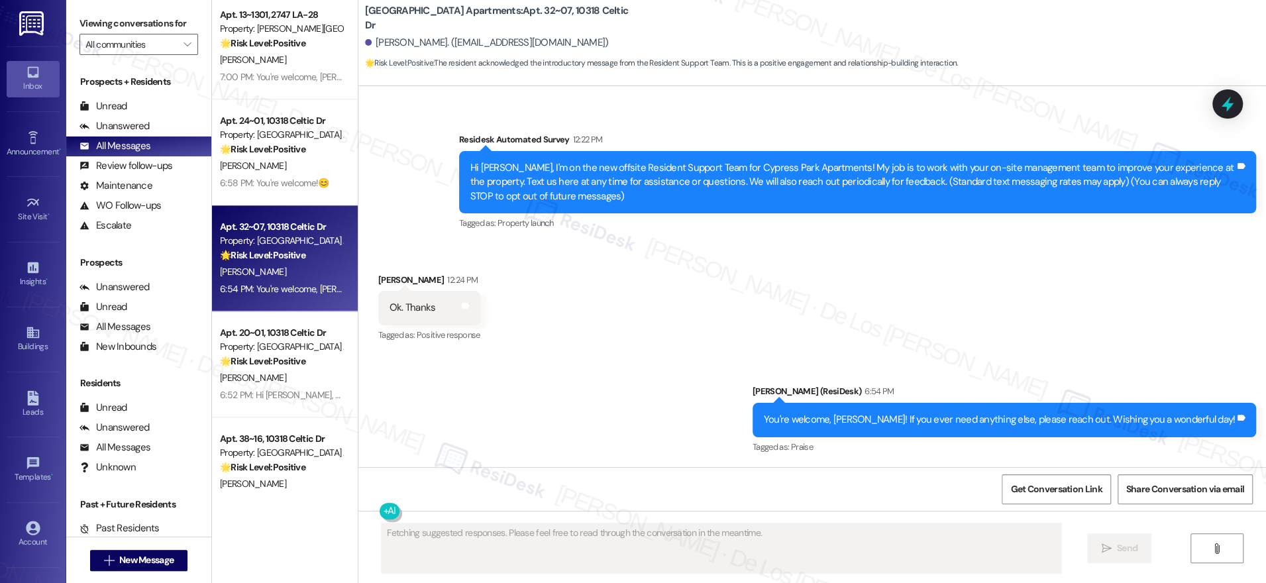
scroll to position [72, 0]
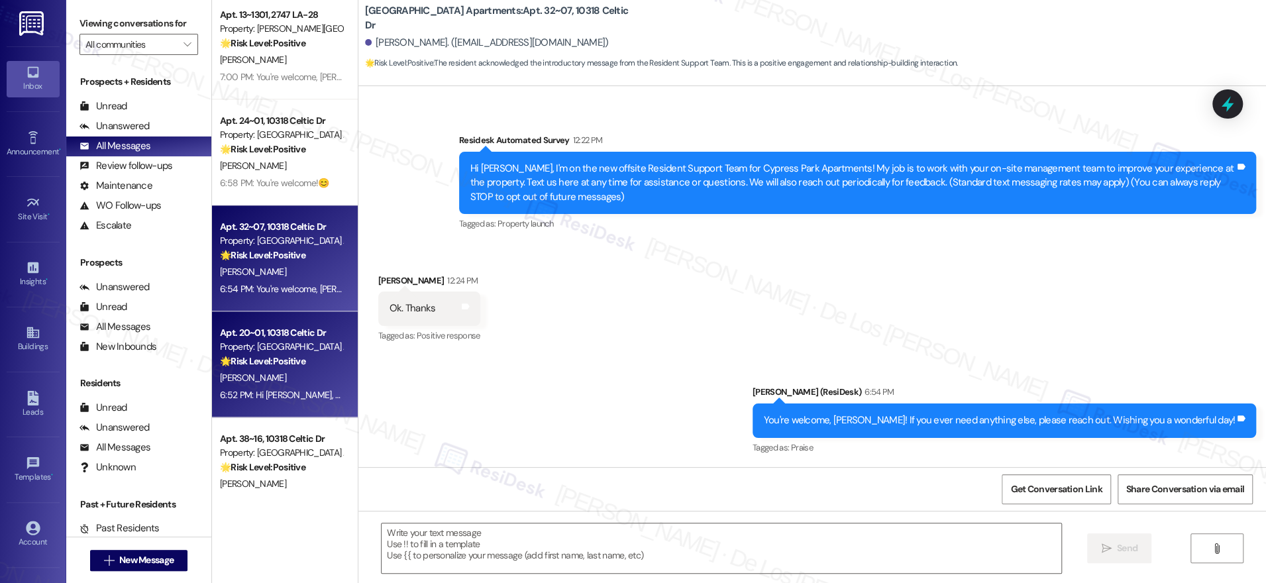
click at [269, 370] on div "[PERSON_NAME]" at bounding box center [281, 378] width 125 height 17
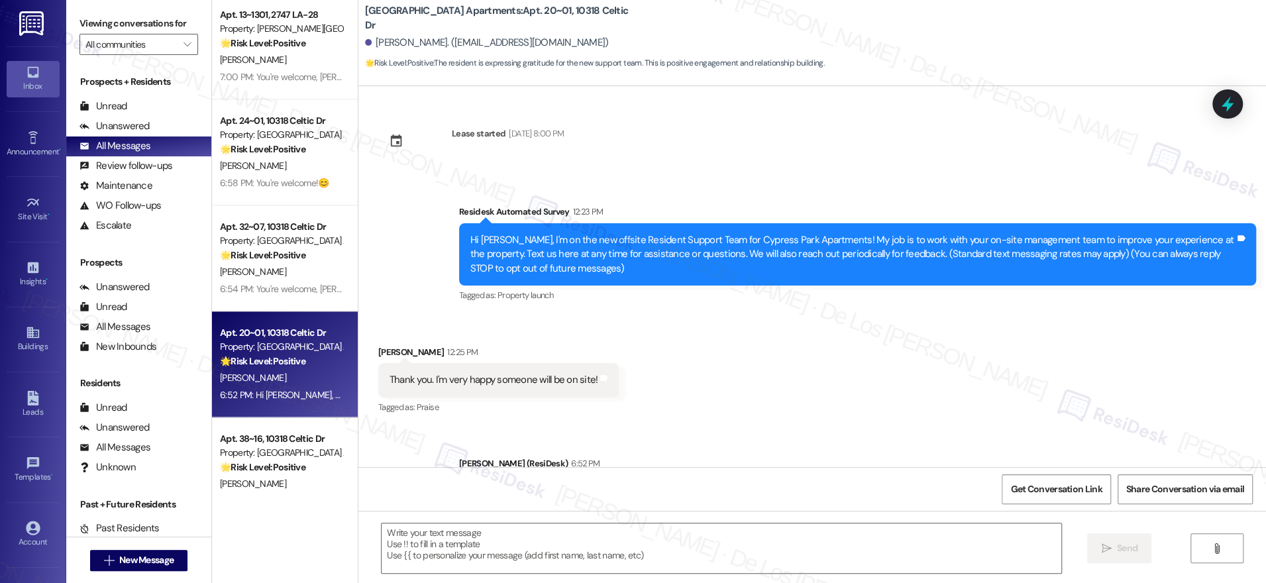
type textarea "Fetching suggested responses. Please feel free to read through the conversation…"
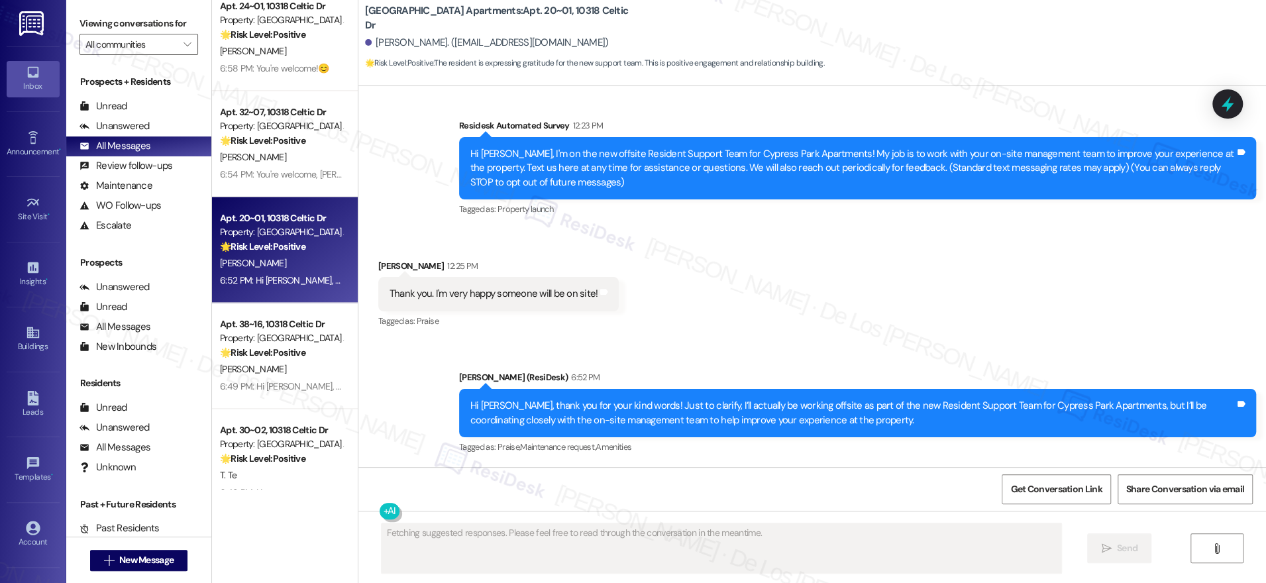
scroll to position [1195, 0]
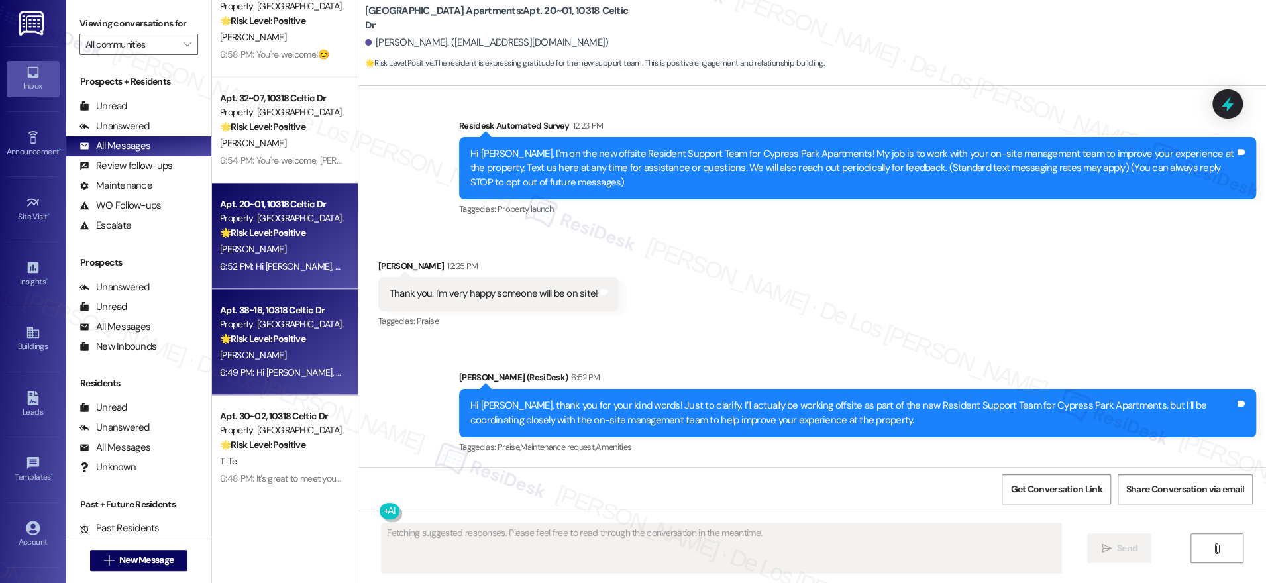
click at [290, 311] on div "Apt. 38~16, 10318 Celtic Dr" at bounding box center [281, 310] width 123 height 14
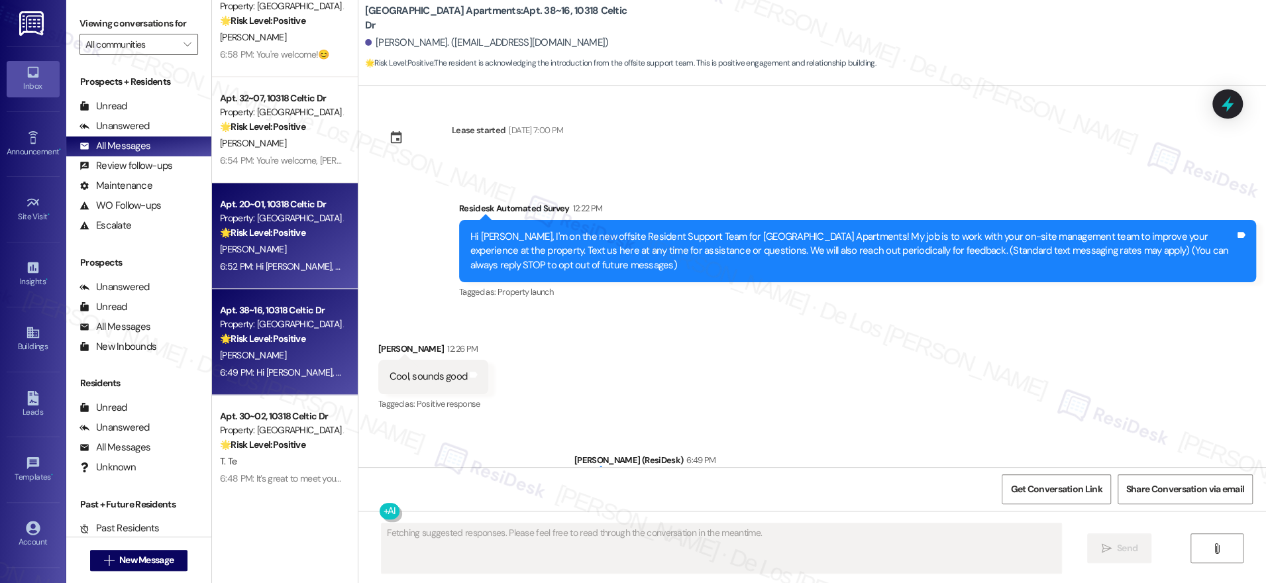
scroll to position [0, 0]
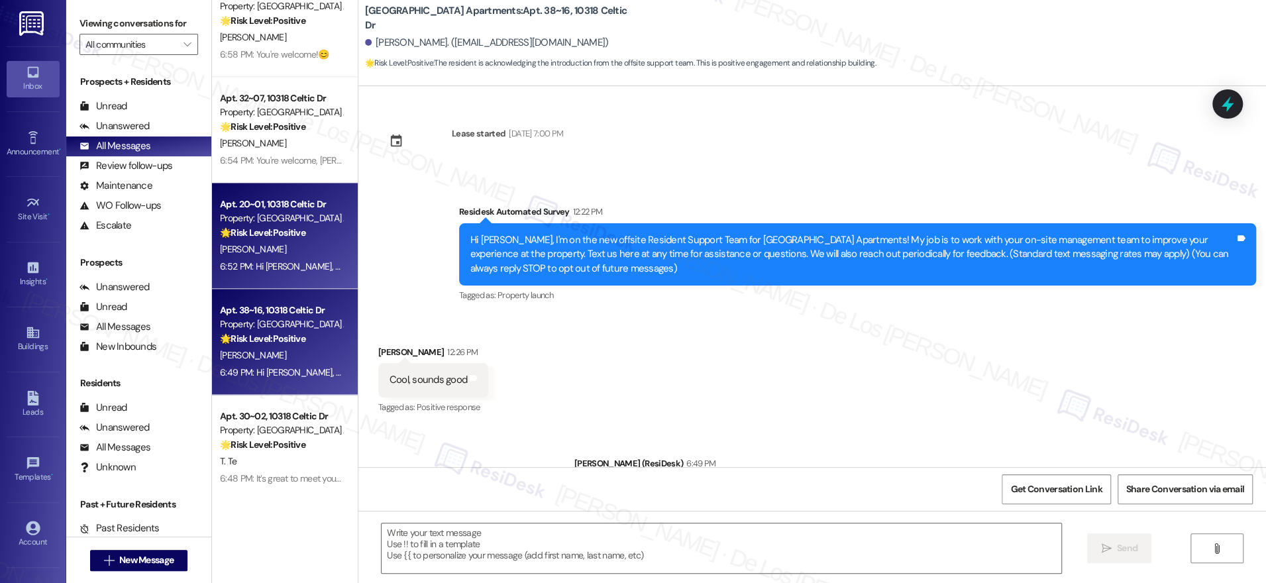
click at [304, 260] on div "6:52 PM: Hi [PERSON_NAME], thank you for your kind words! Just to clarify, I’ll…" at bounding box center [281, 266] width 125 height 17
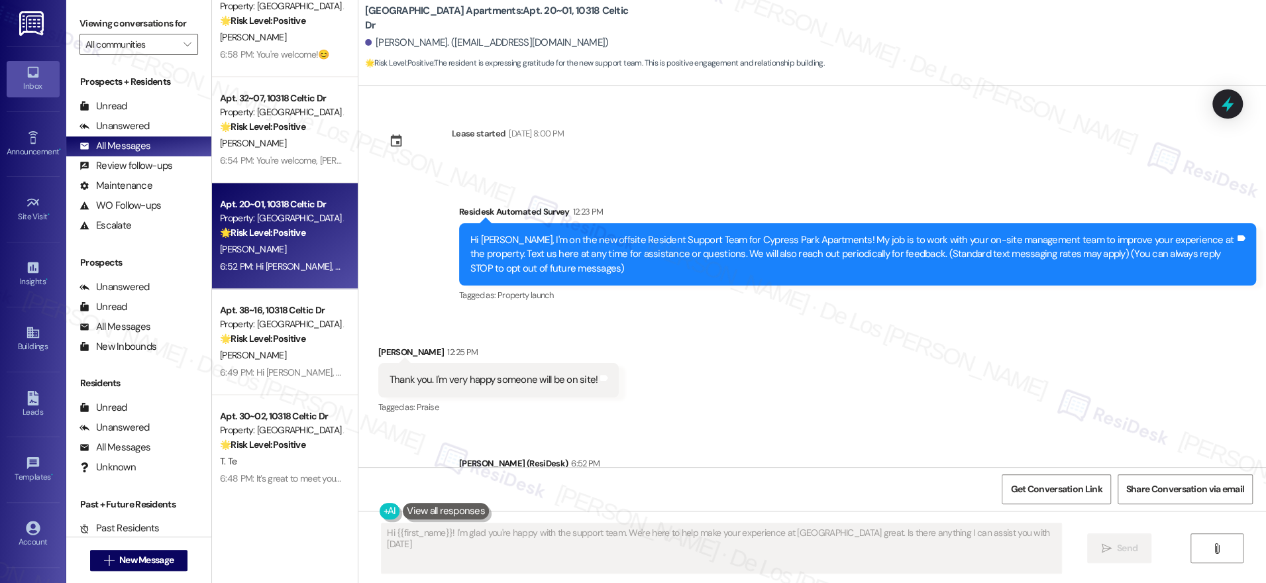
type textarea "Hi {{first_name}}! I'm glad you're happy with the support team. We're here to h…"
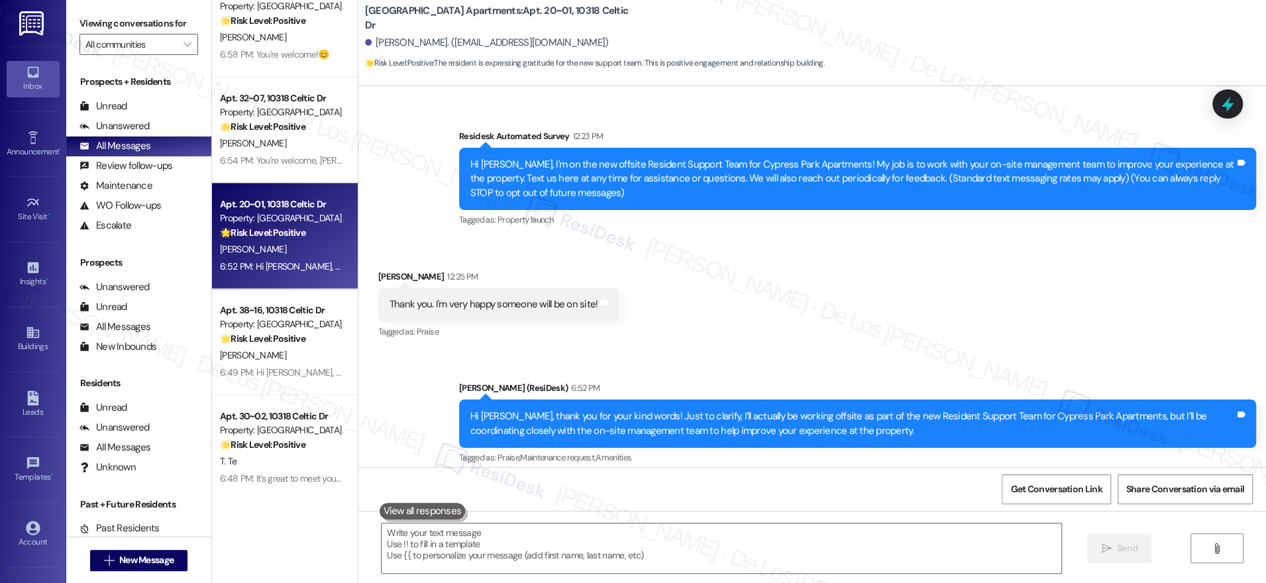
scroll to position [86, 0]
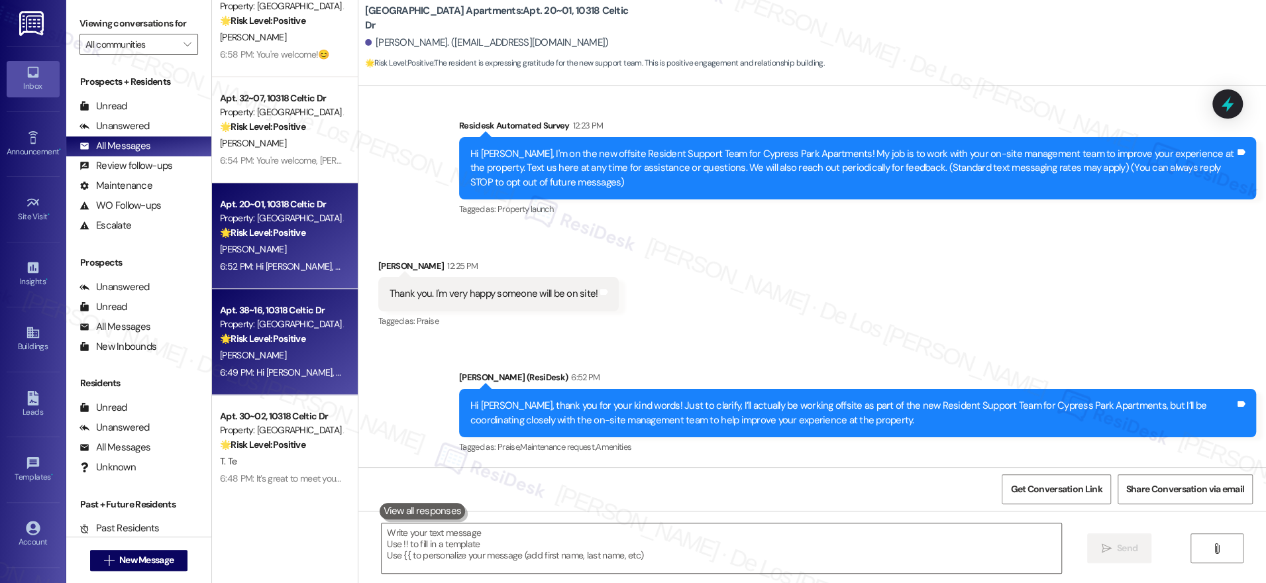
click at [306, 336] on div "🌟 Risk Level: Positive The resident is acknowledging the introduction from the …" at bounding box center [281, 339] width 123 height 14
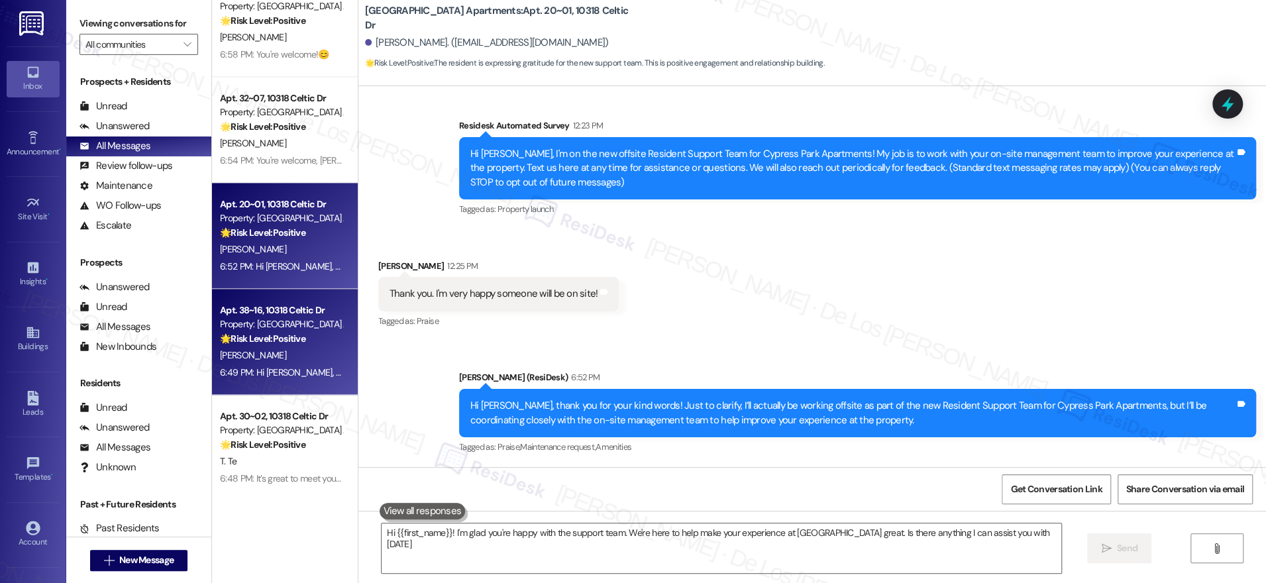
type textarea "Hi {{first_name}}! I'm glad you're happy with the support team. We're here to h…"
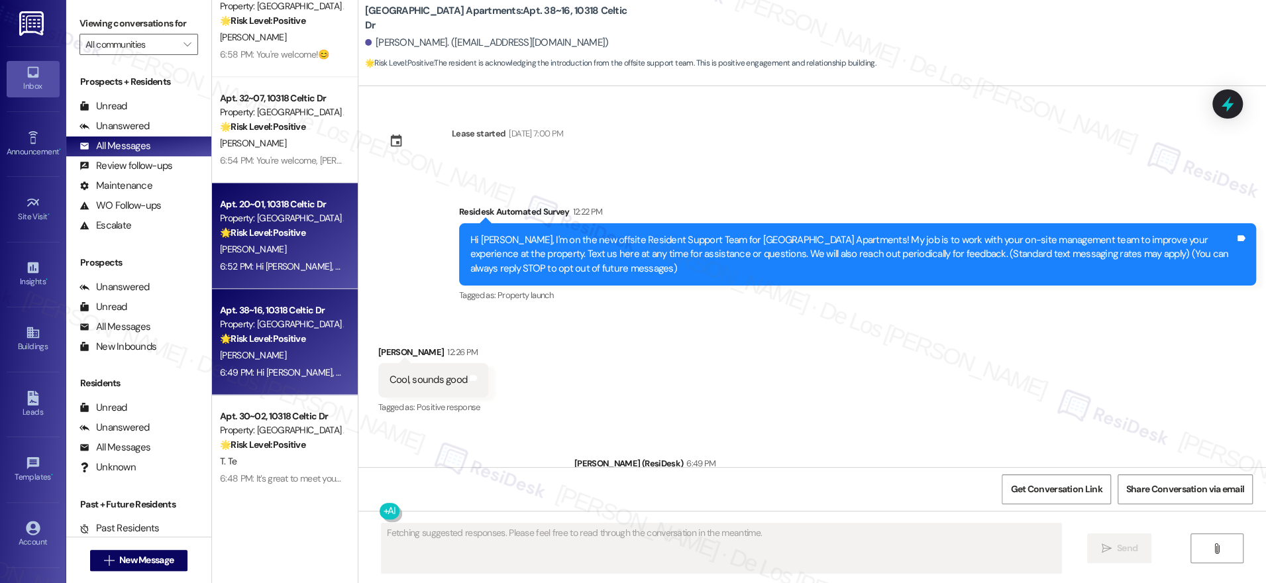
type textarea "Fetching suggested responses. Please feel free to read through the conversation…"
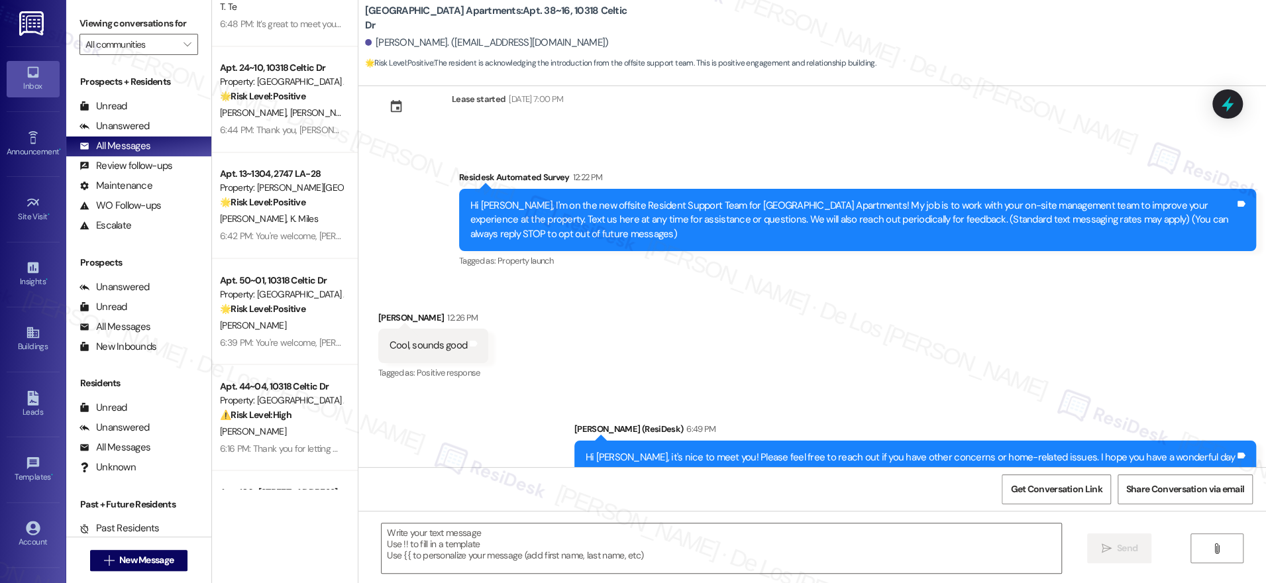
scroll to position [72, 0]
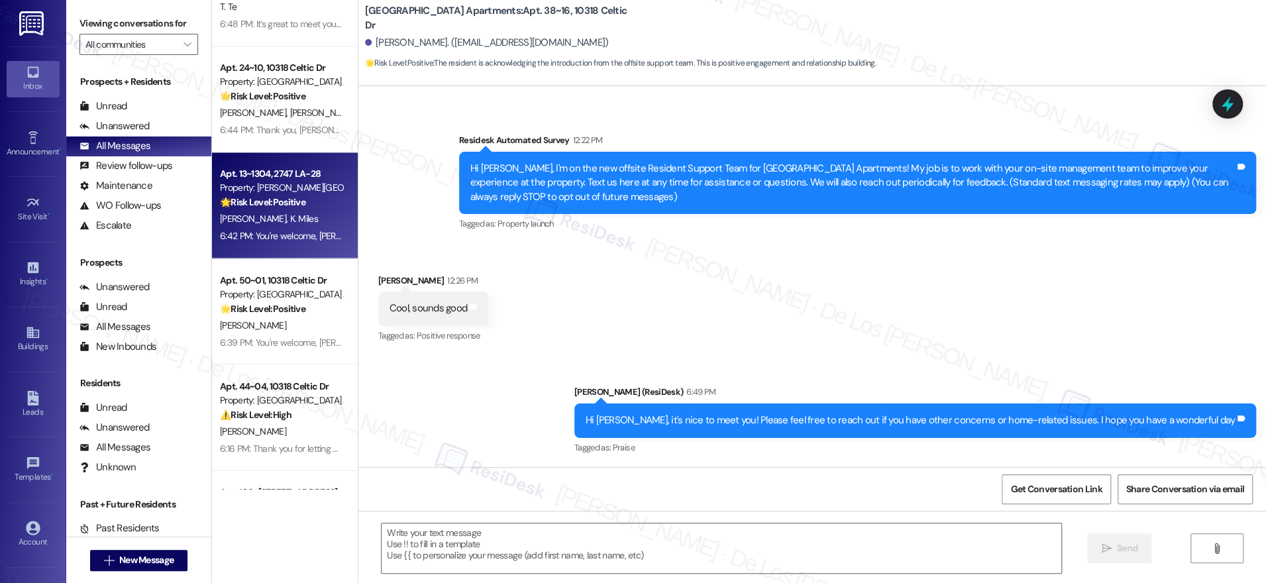
click at [272, 236] on div "6:42 PM: You're welcome, [PERSON_NAME] and [PERSON_NAME]! Please feel free to r…" at bounding box center [558, 236] width 677 height 12
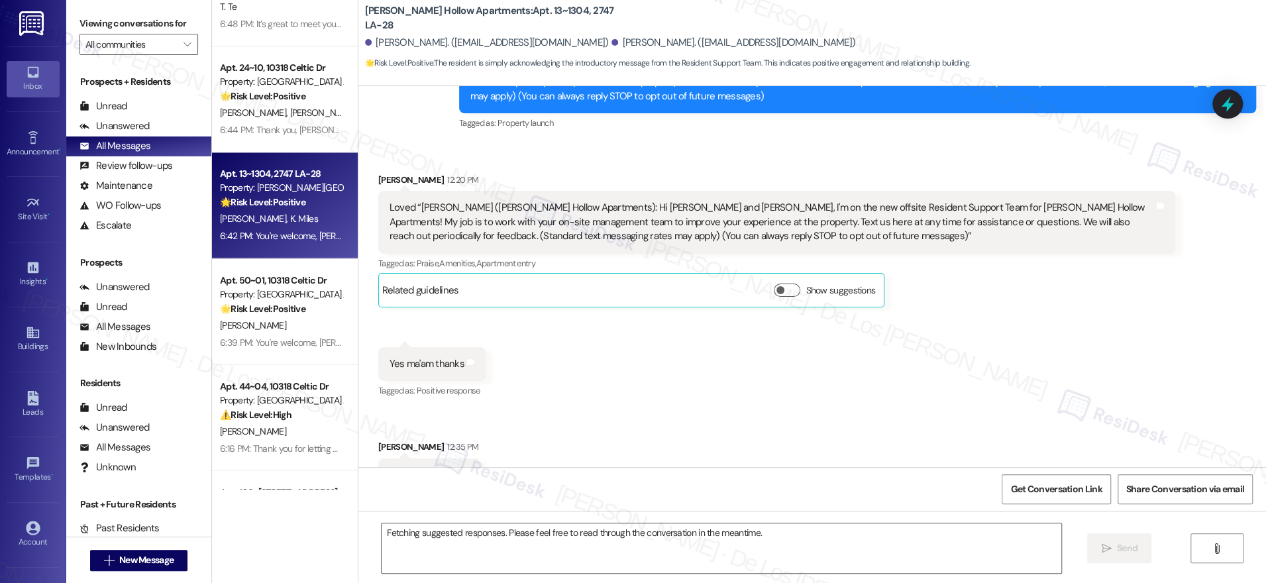
scroll to position [227, 0]
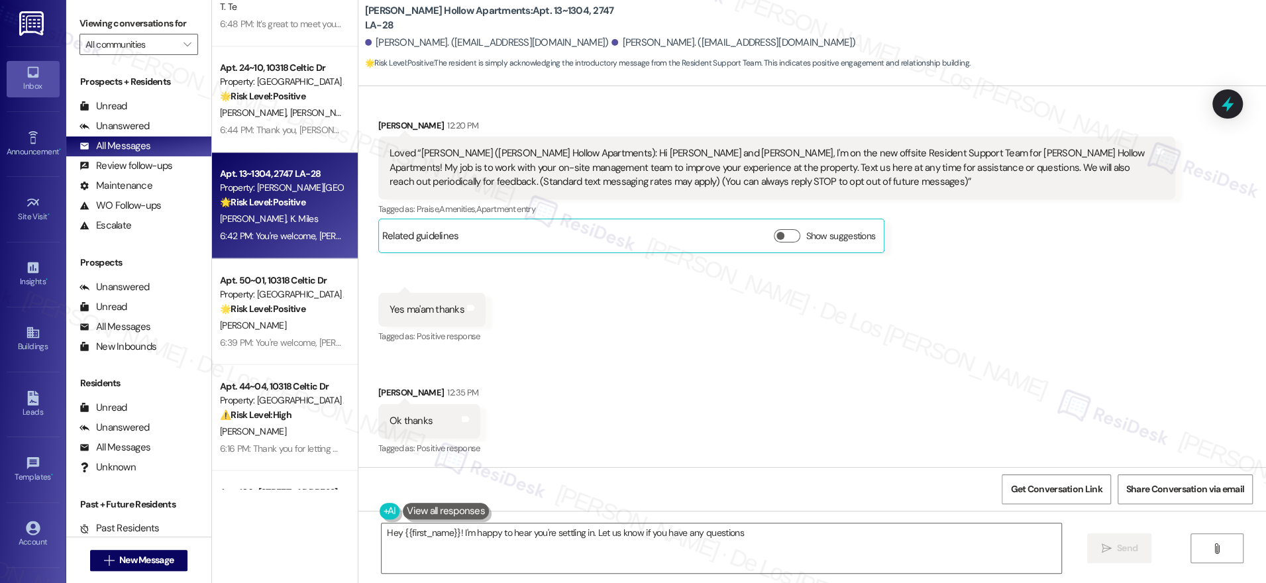
type textarea "Hey {{first_name}}! I'm happy to hear you're settling in. Let us know if you ha…"
